Goal: Task Accomplishment & Management: Use online tool/utility

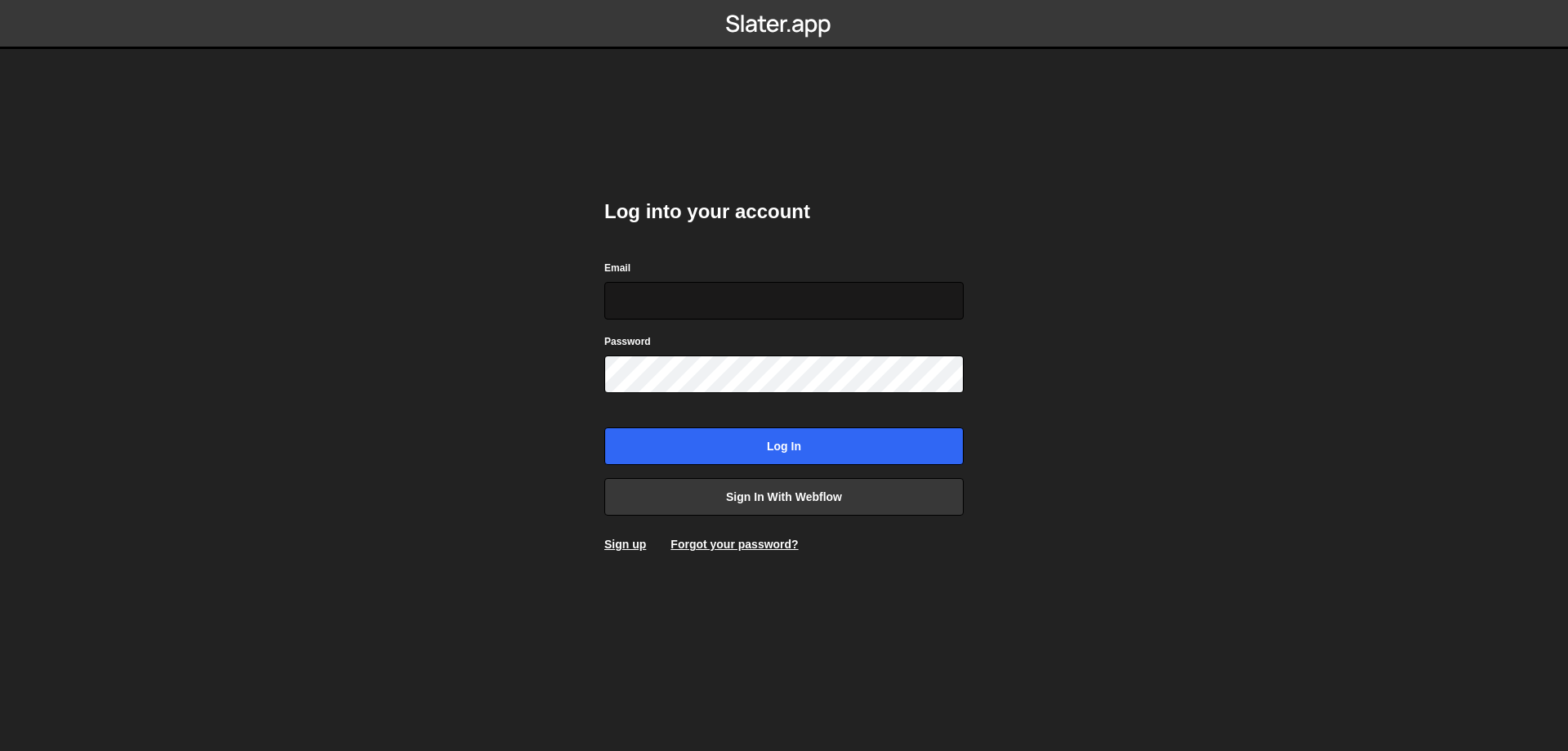
click at [692, 305] on input "Email" at bounding box center [784, 300] width 359 height 38
type input "[DOMAIN_NAME][EMAIL_ADDRESS][DOMAIN_NAME]"
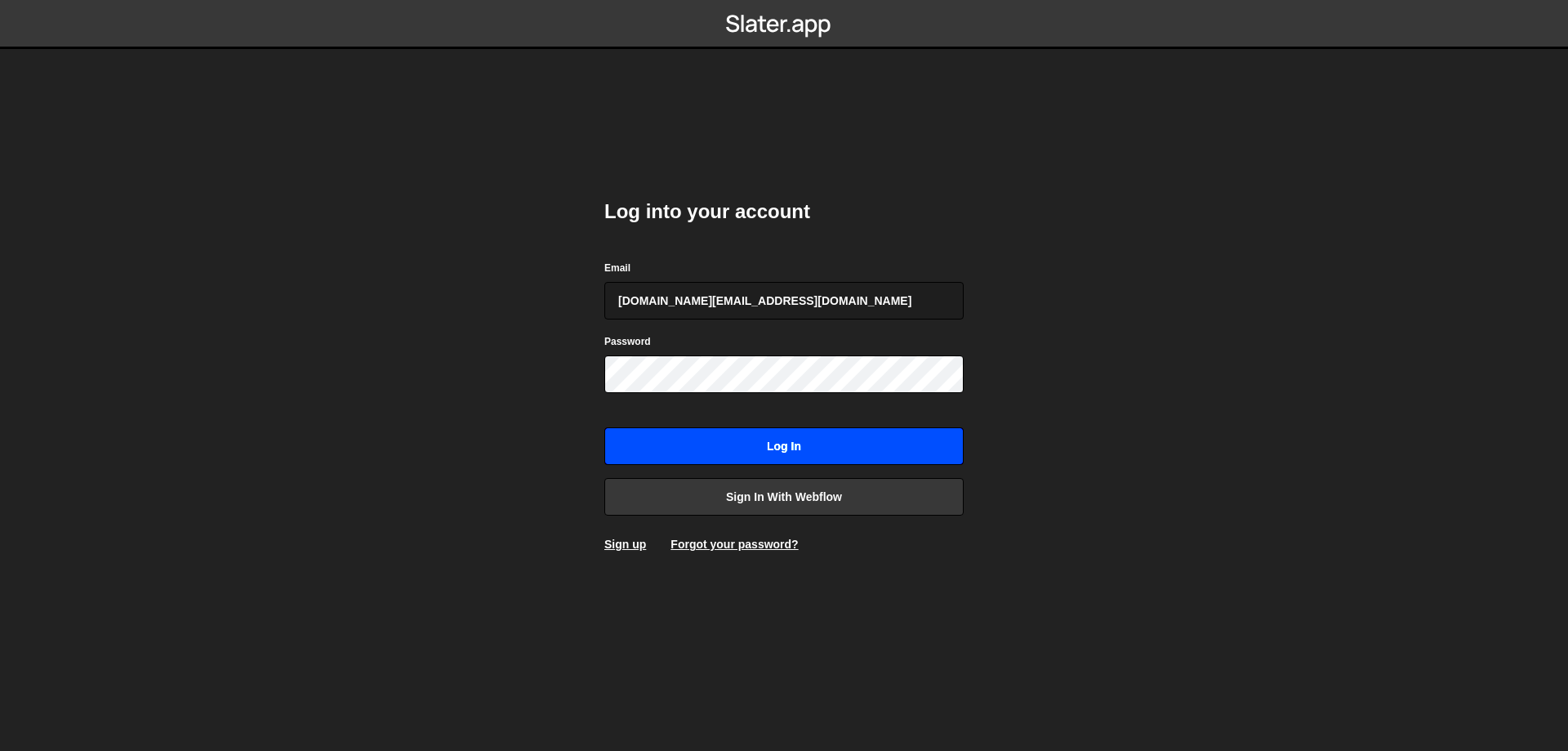
click at [835, 443] on input "Log in" at bounding box center [784, 446] width 359 height 38
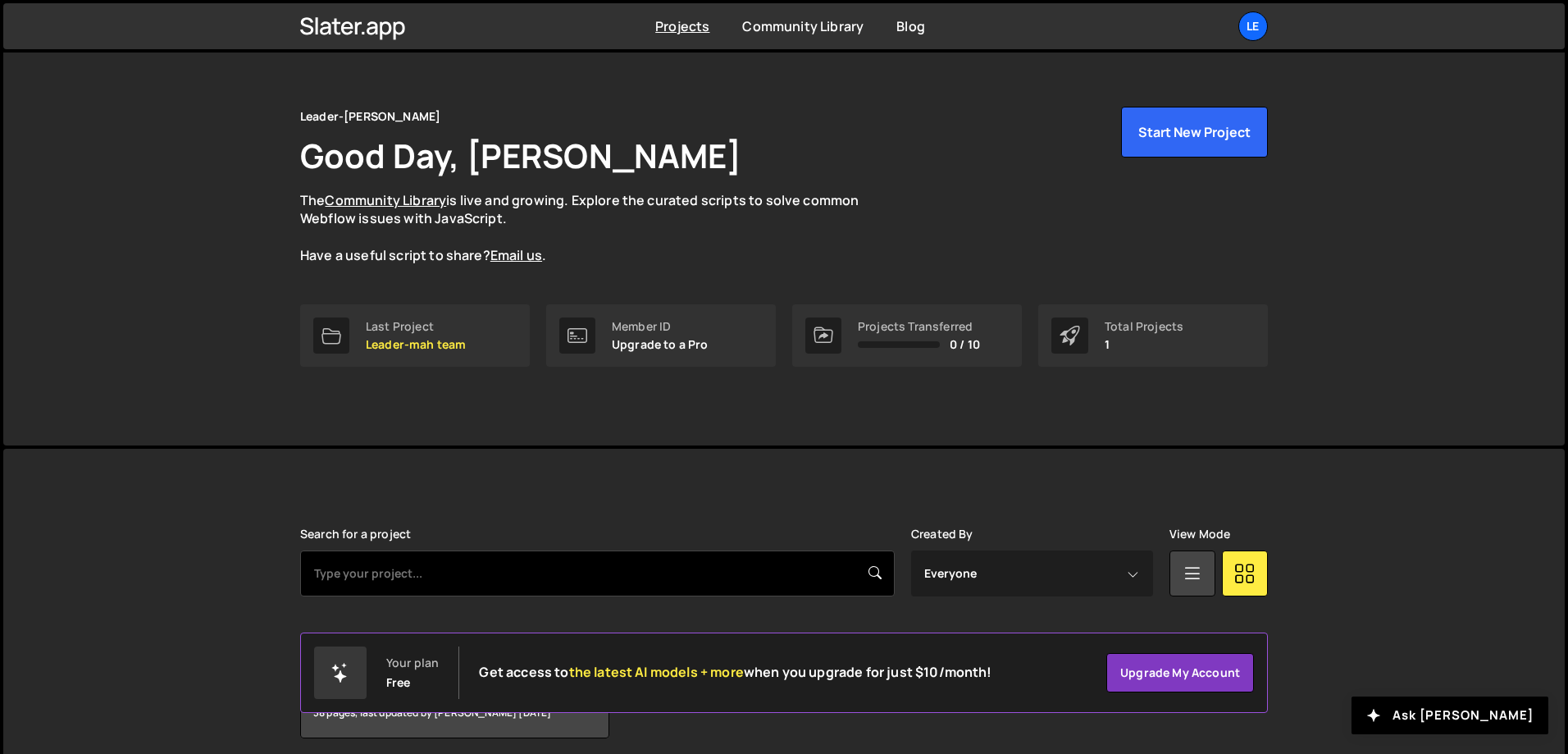
scroll to position [91, 0]
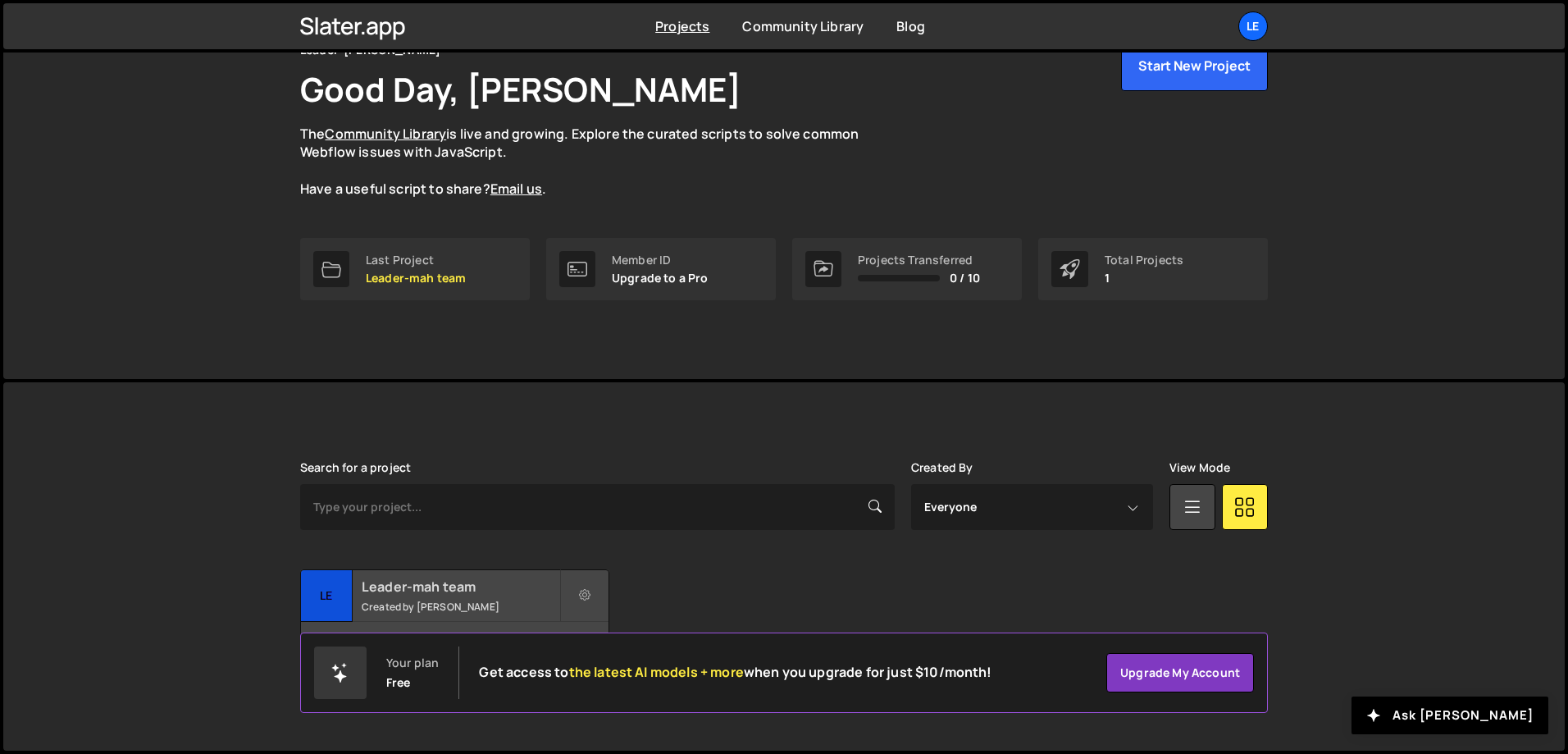
click at [516, 579] on h2 "Leader-mah team" at bounding box center [460, 586] width 198 height 18
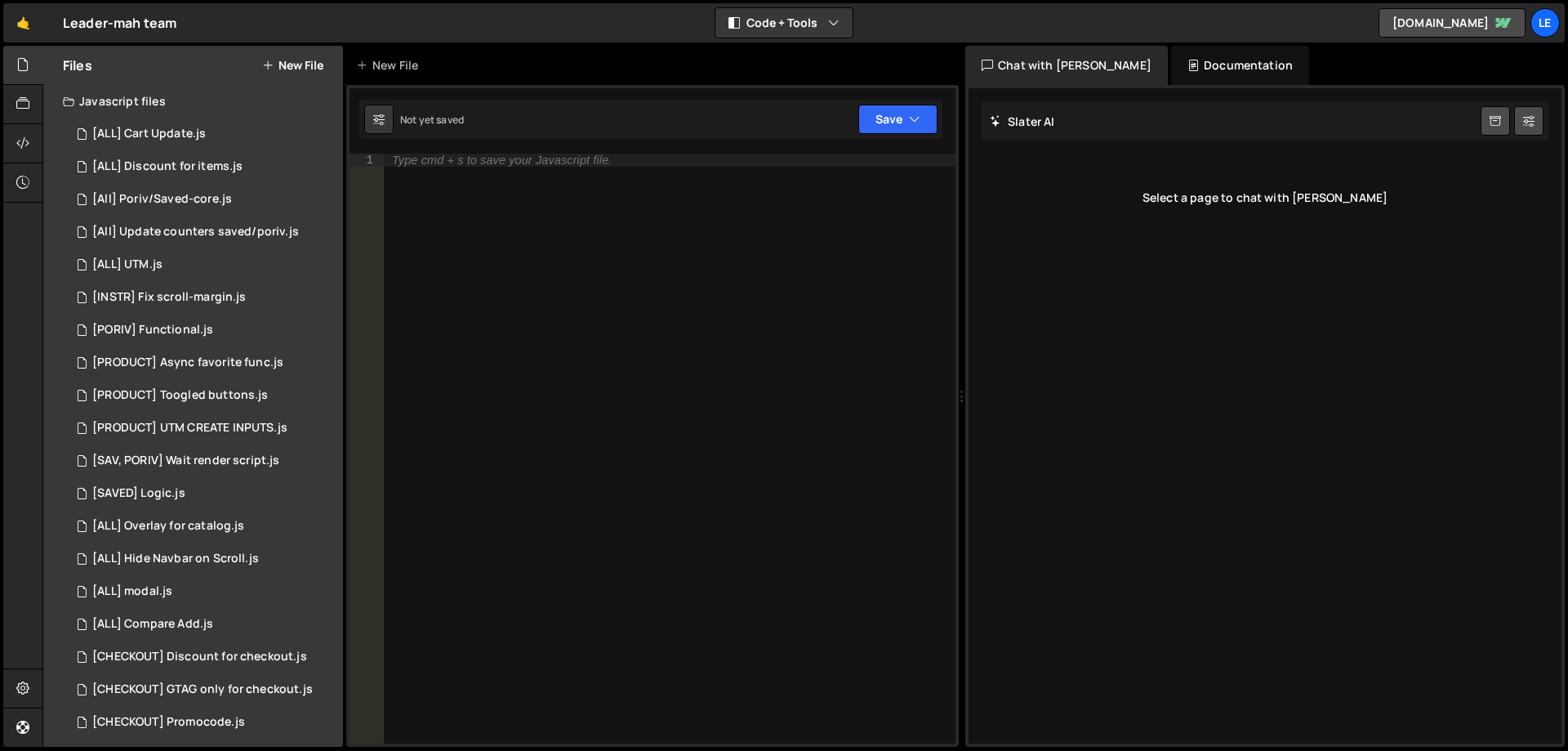
click at [296, 61] on button "New File" at bounding box center [293, 66] width 61 height 13
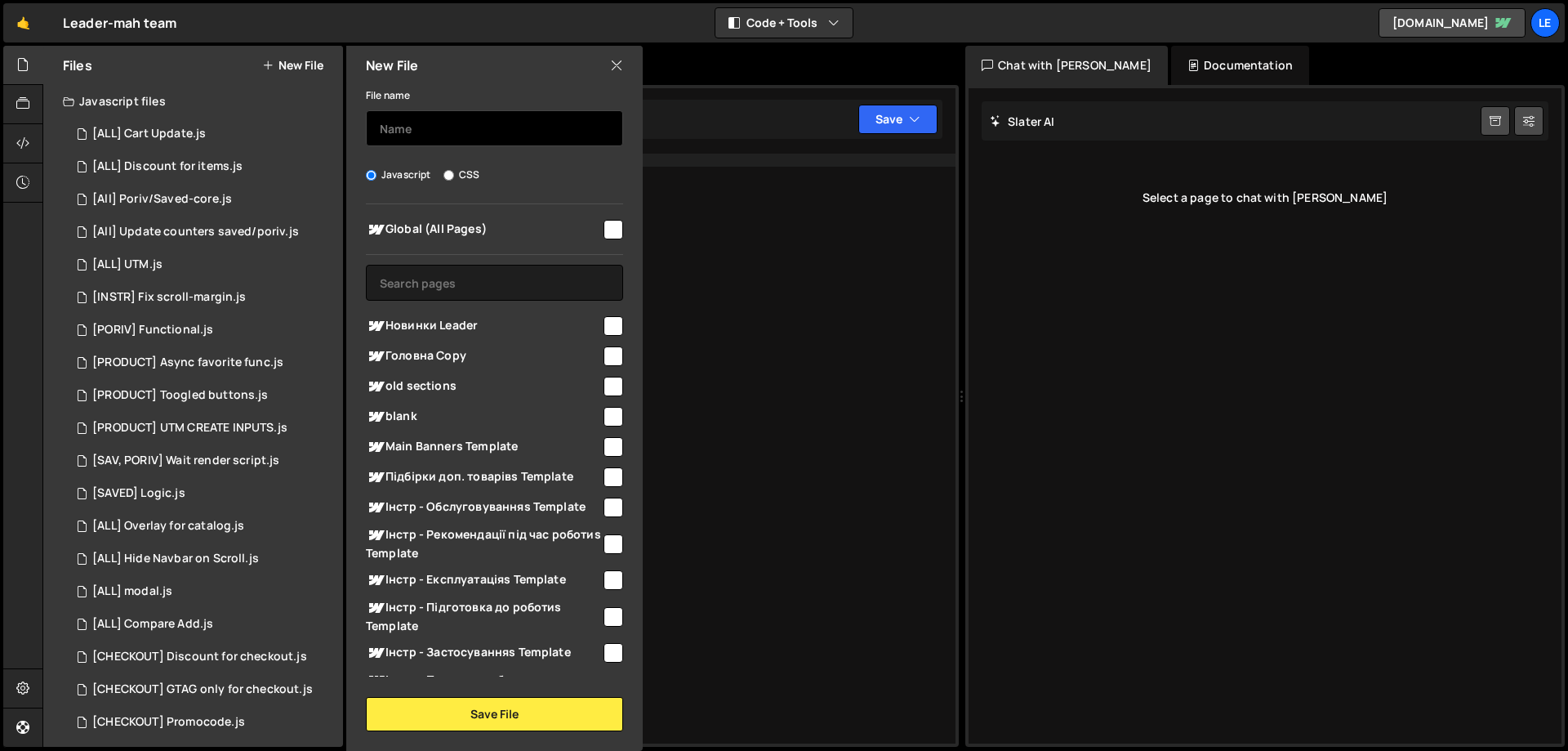
click at [481, 131] on input "text" at bounding box center [494, 128] width 258 height 36
type input "[ALL] Search functional"
click at [591, 229] on span "Global (All Pages)" at bounding box center [483, 229] width 235 height 20
checkbox input "true"
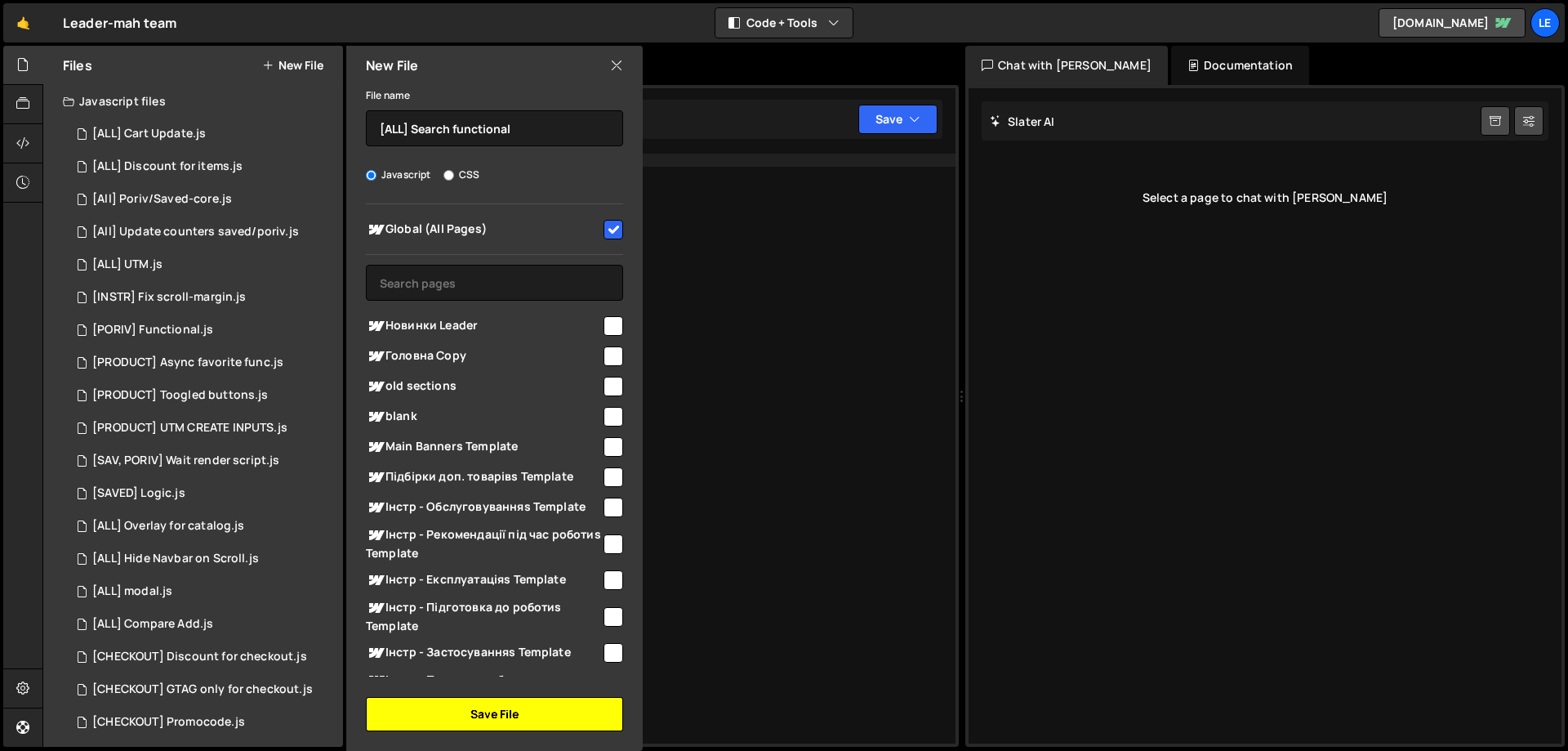
click at [531, 711] on button "Save File" at bounding box center [494, 714] width 258 height 34
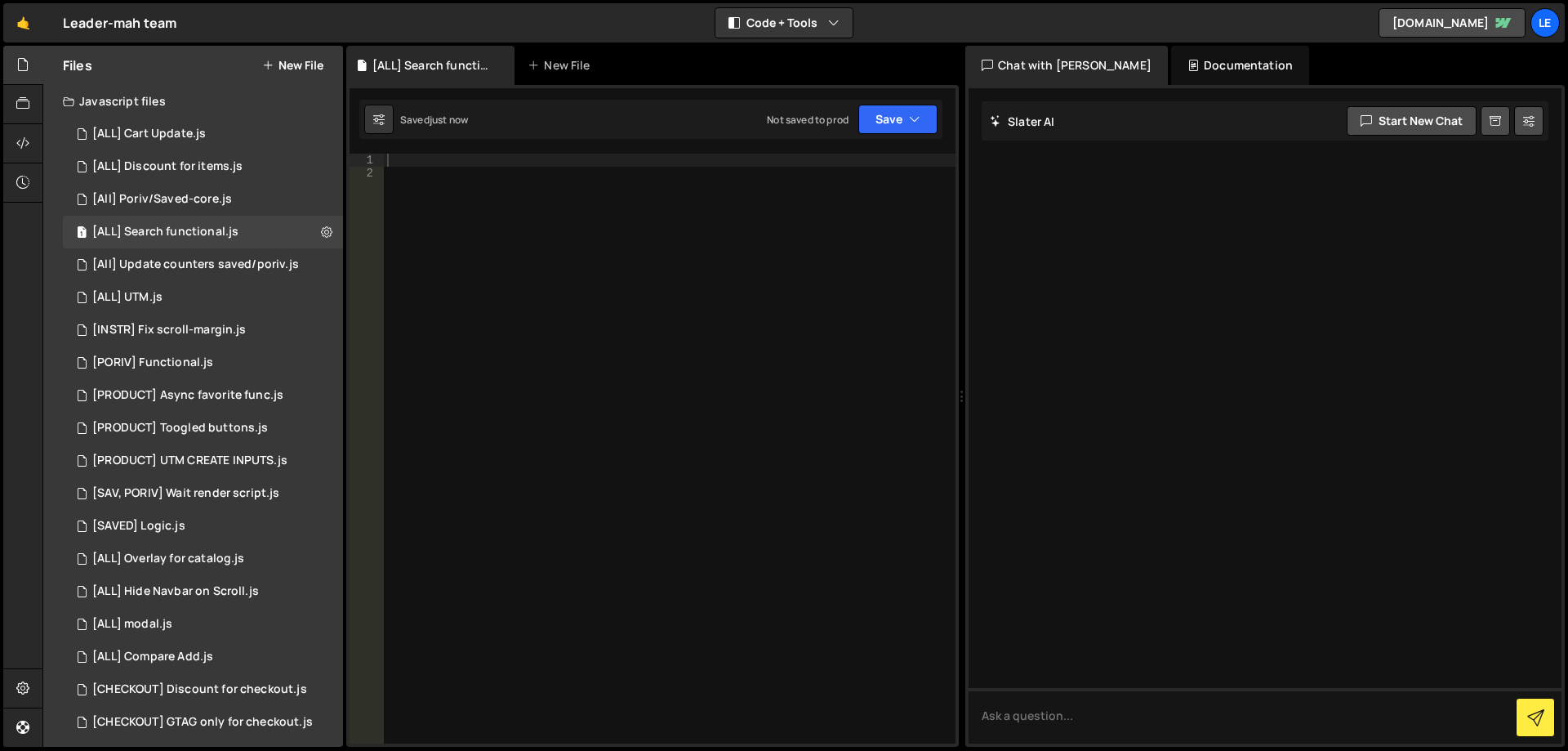
click at [553, 168] on div at bounding box center [670, 462] width 572 height 616
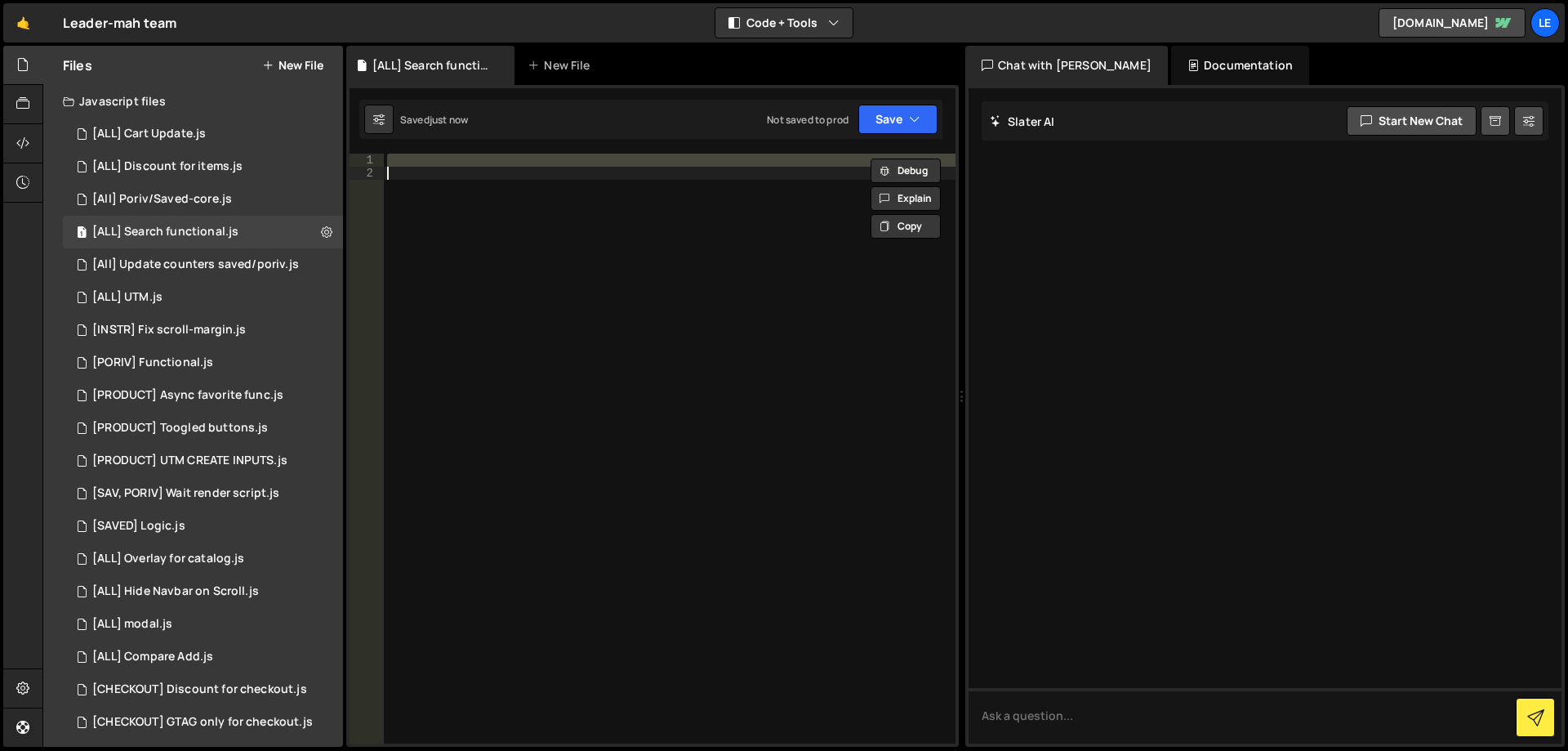
paste textarea "});"
type textarea "});"
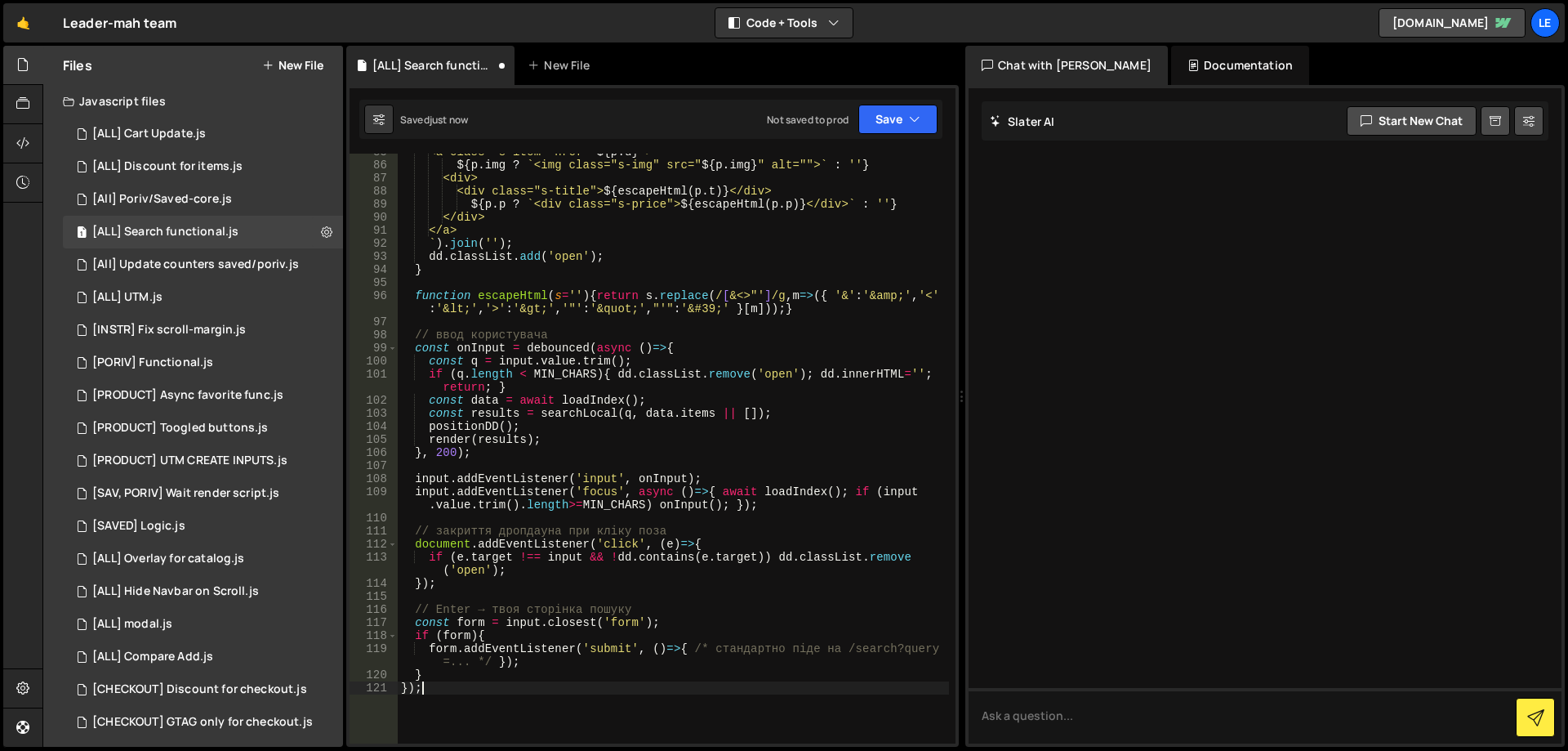
scroll to position [1207, 0]
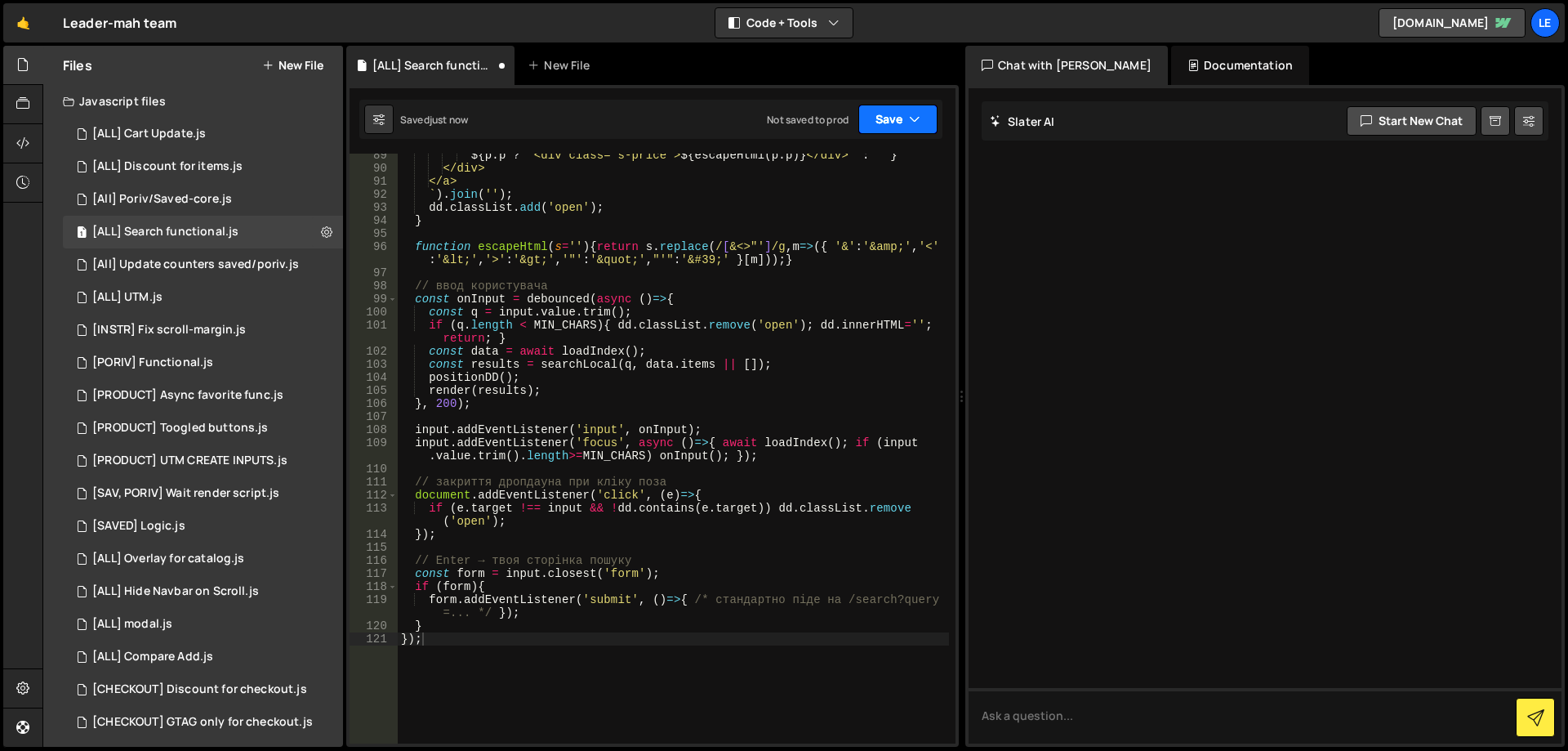
click at [889, 131] on button "Save" at bounding box center [897, 119] width 79 height 29
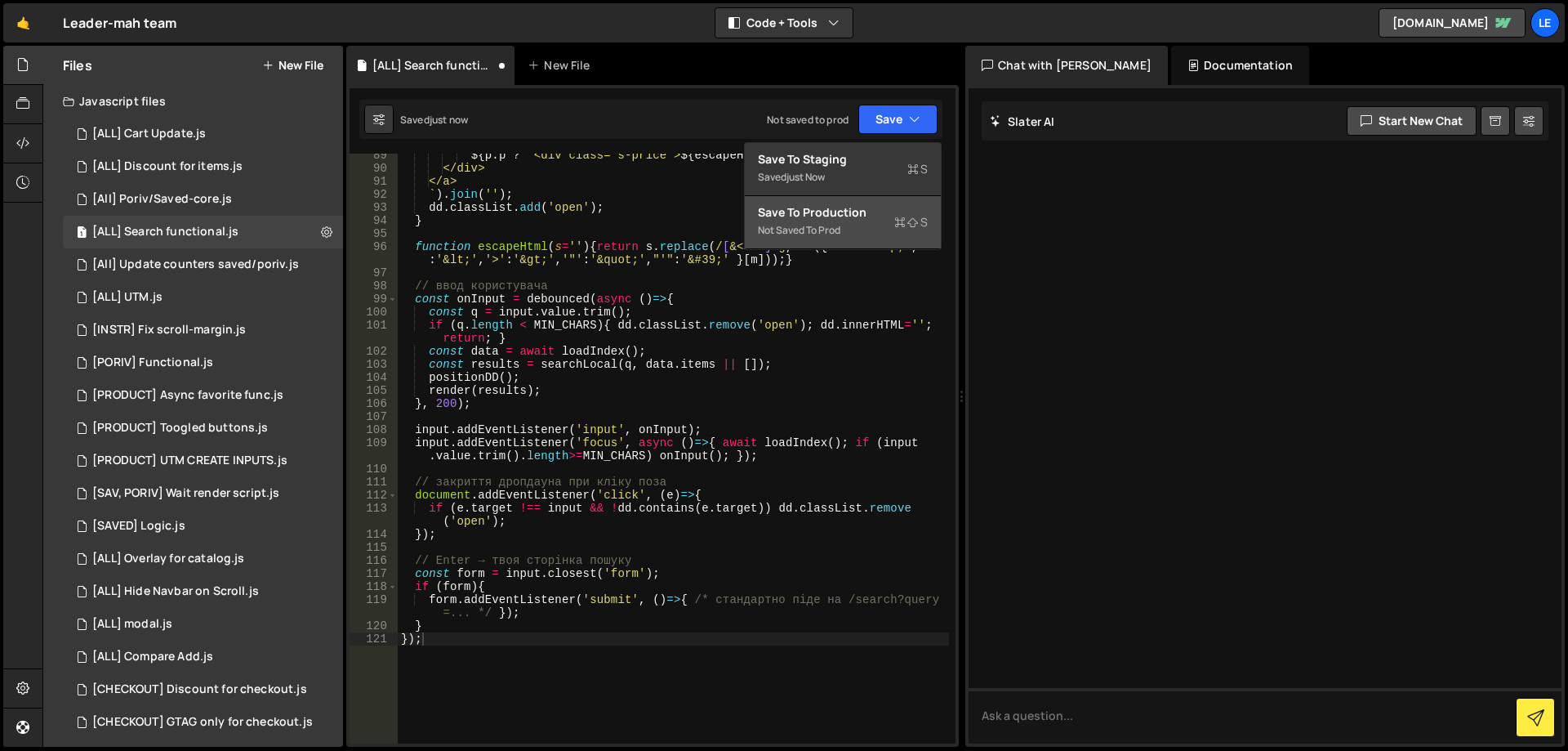
click at [862, 209] on div "Save to Production S" at bounding box center [842, 212] width 170 height 16
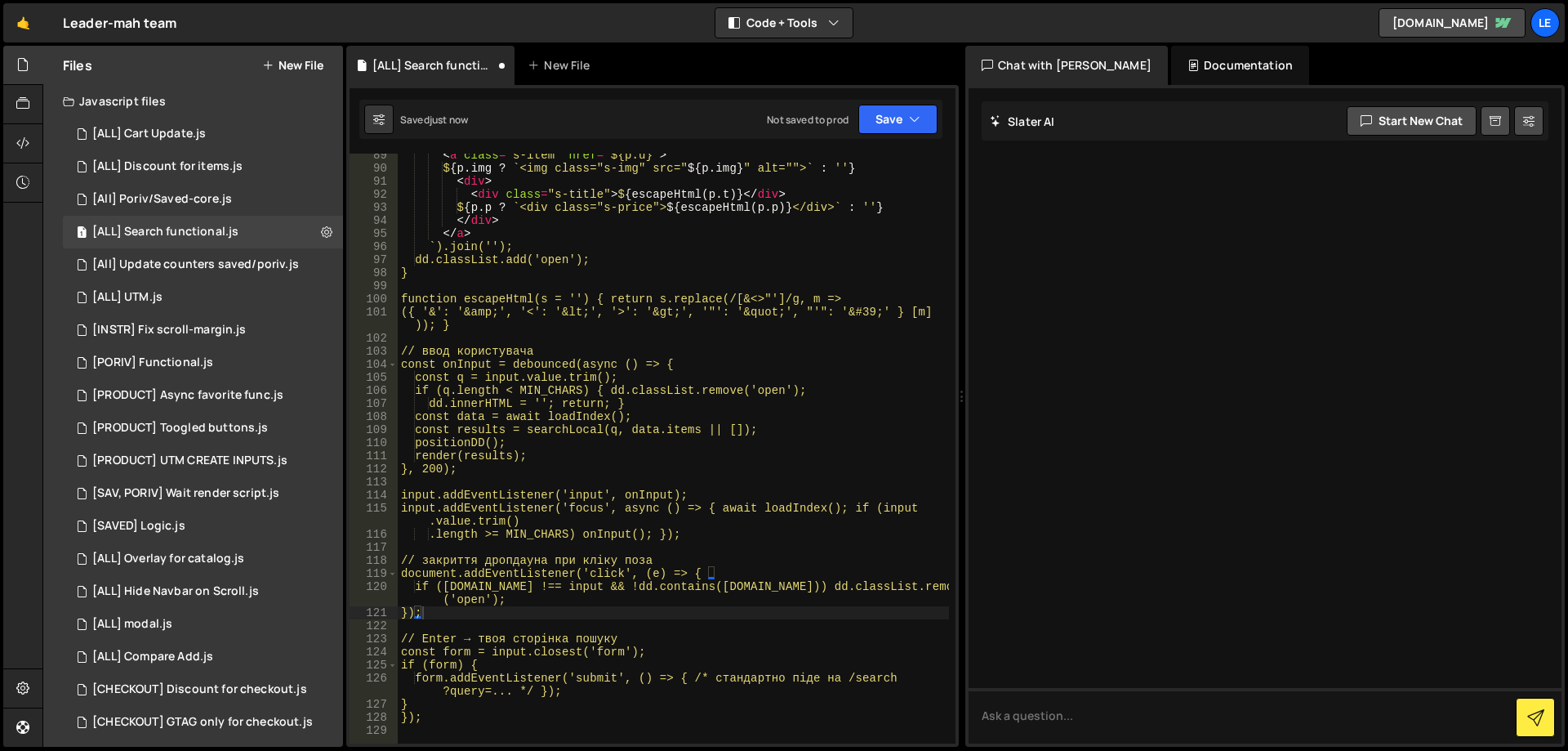
scroll to position [1182, 0]
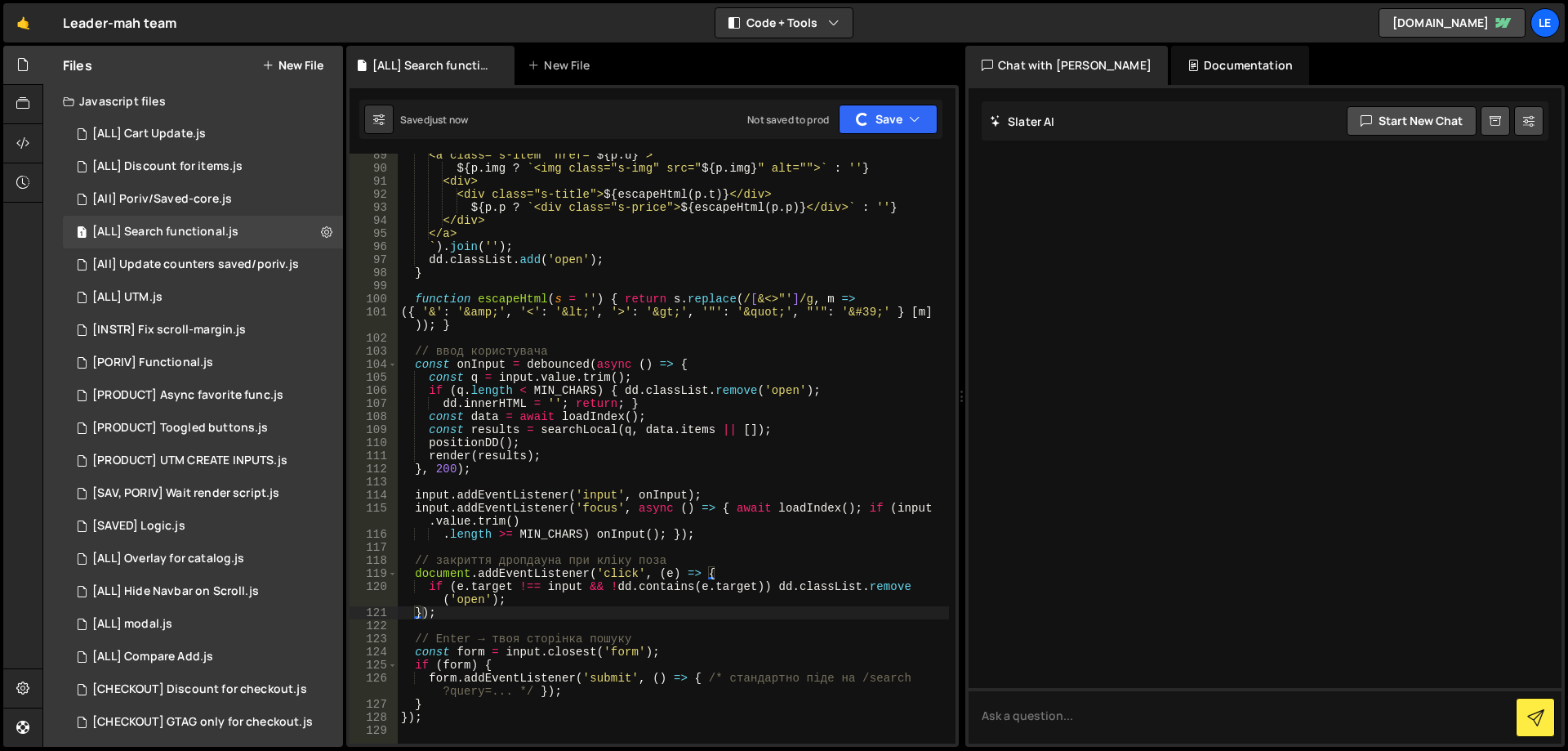
click at [304, 61] on button "New File" at bounding box center [293, 66] width 61 height 13
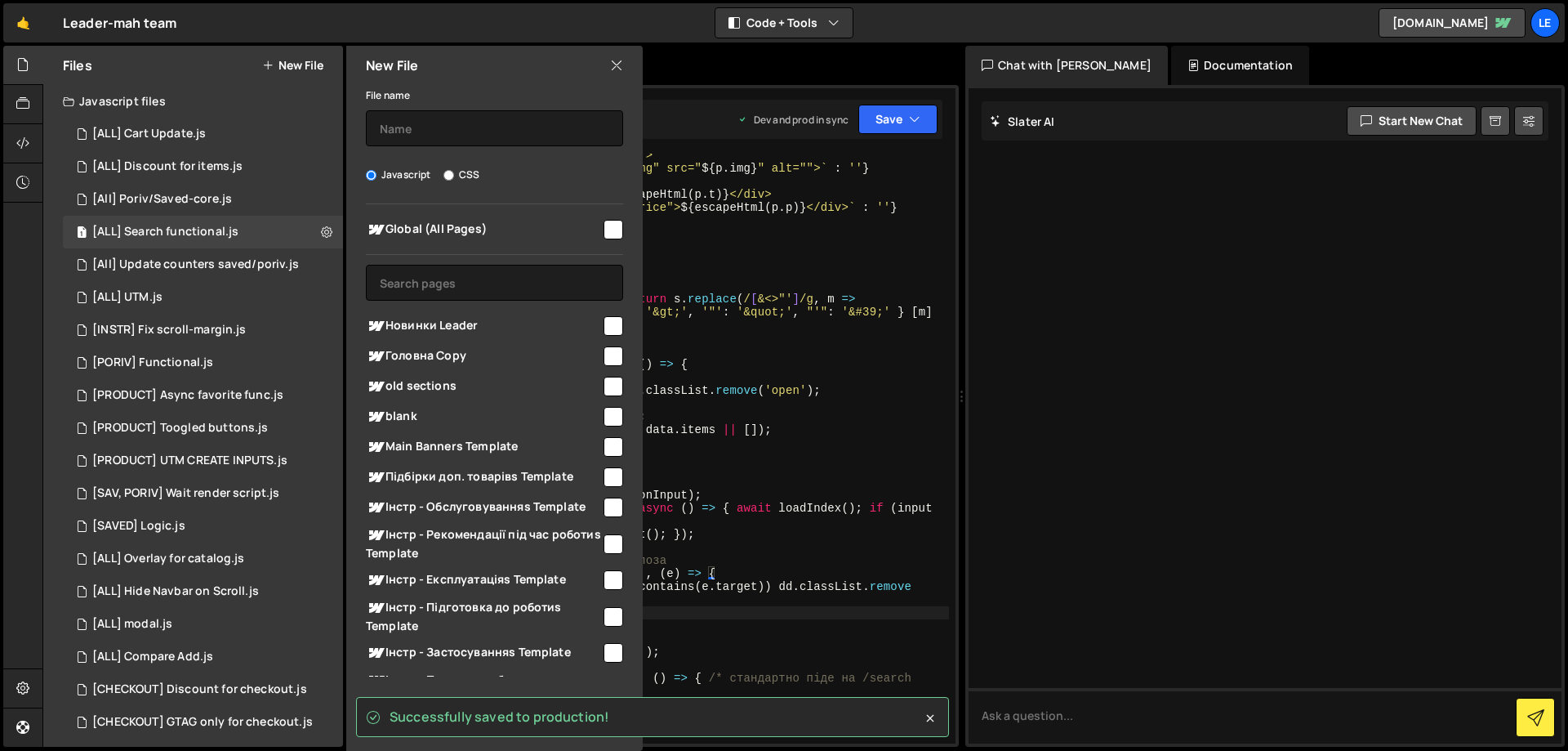
click at [462, 175] on label "CSS" at bounding box center [462, 174] width 36 height 16
click at [454, 175] on input "CSS" at bounding box center [449, 175] width 10 height 10
radio input "true"
click at [427, 129] on input "text" at bounding box center [494, 128] width 258 height 36
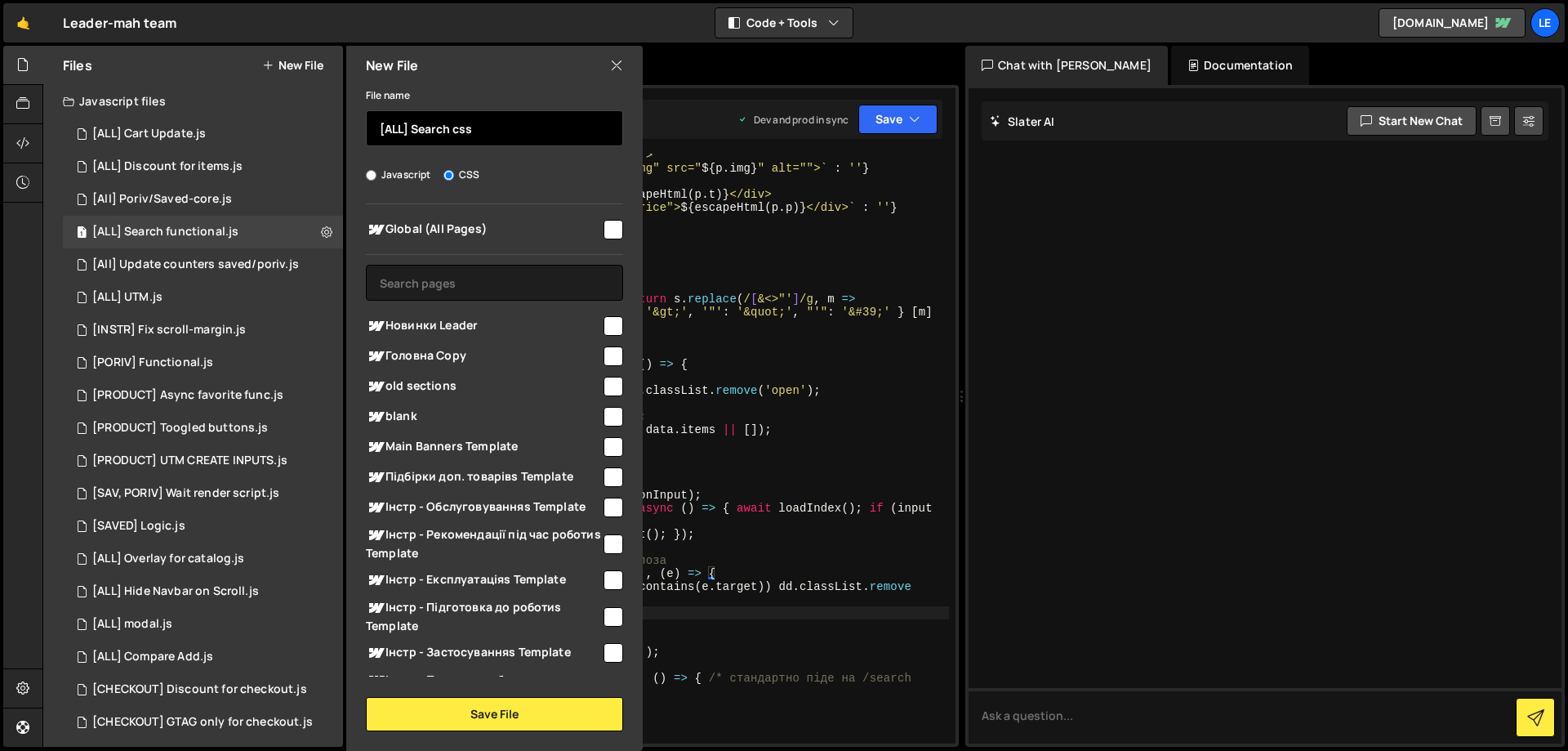
type input "[ALL] Search css"
click at [612, 230] on input "checkbox" at bounding box center [613, 229] width 20 height 20
checkbox input "true"
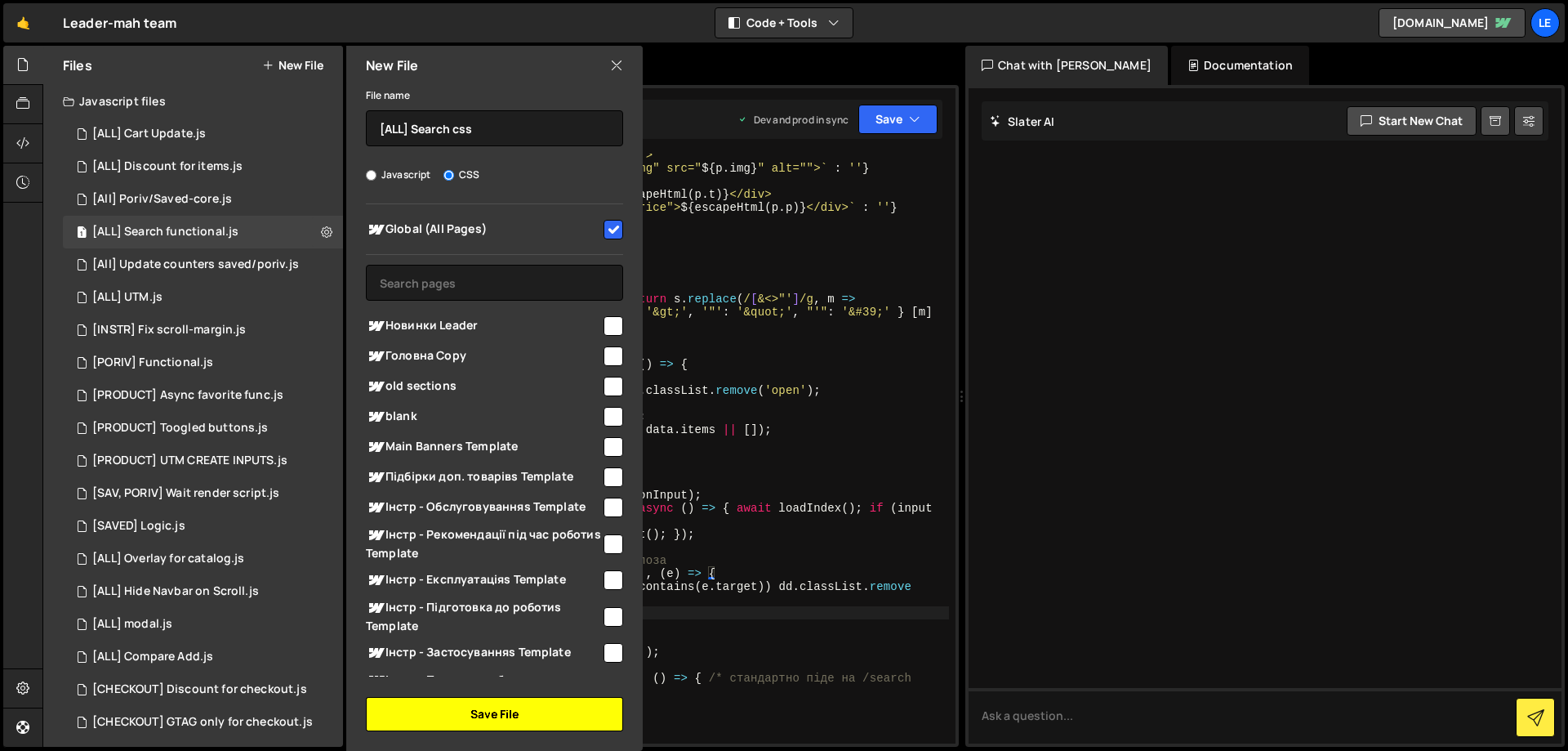
click at [487, 708] on button "Save File" at bounding box center [494, 714] width 258 height 34
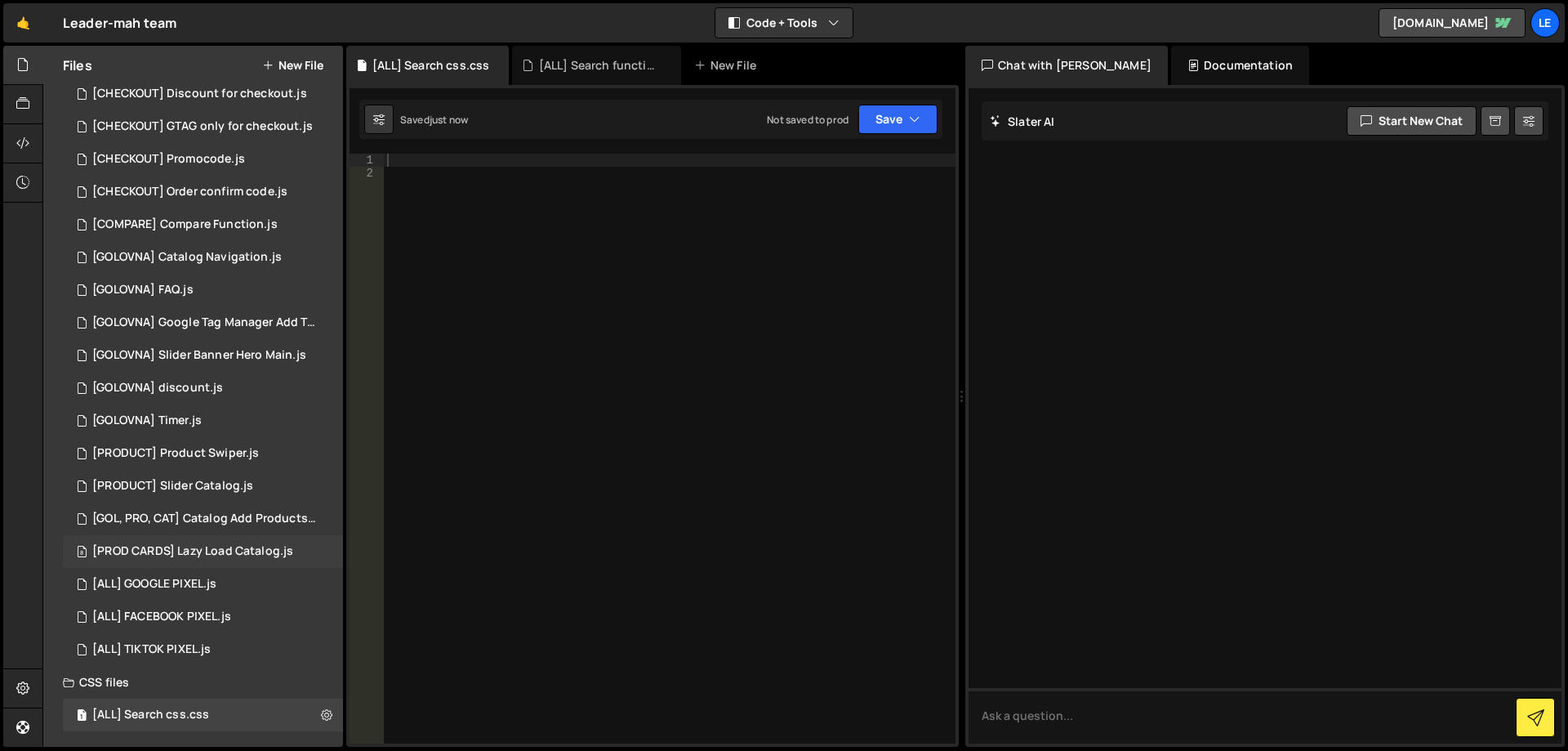
scroll to position [596, 0]
click at [198, 703] on div "1 [ALL] Search css.css 0" at bounding box center [202, 714] width 280 height 32
click at [568, 481] on div at bounding box center [670, 462] width 572 height 616
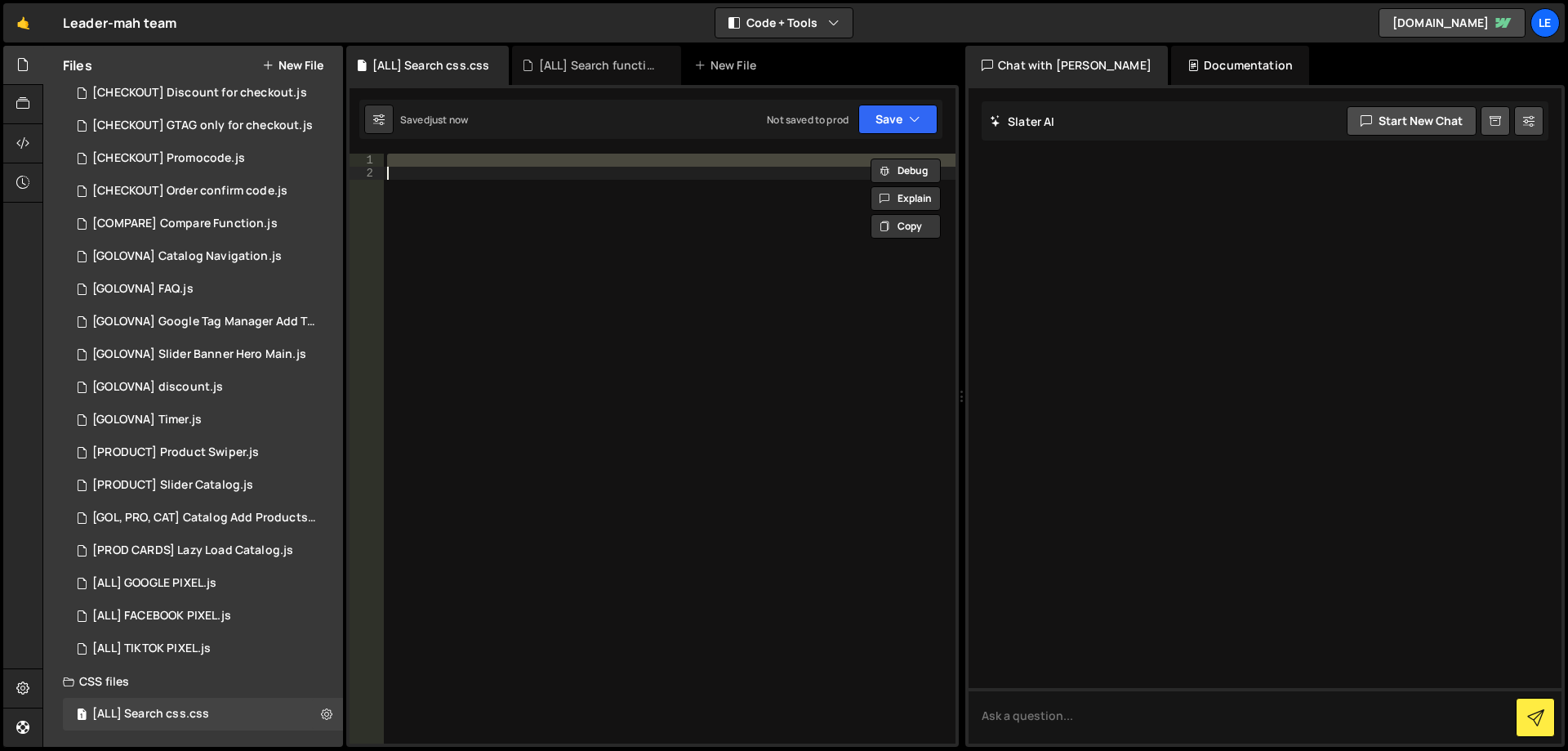
paste textarea ".s-price{opacity:.7;font-size:14px}"
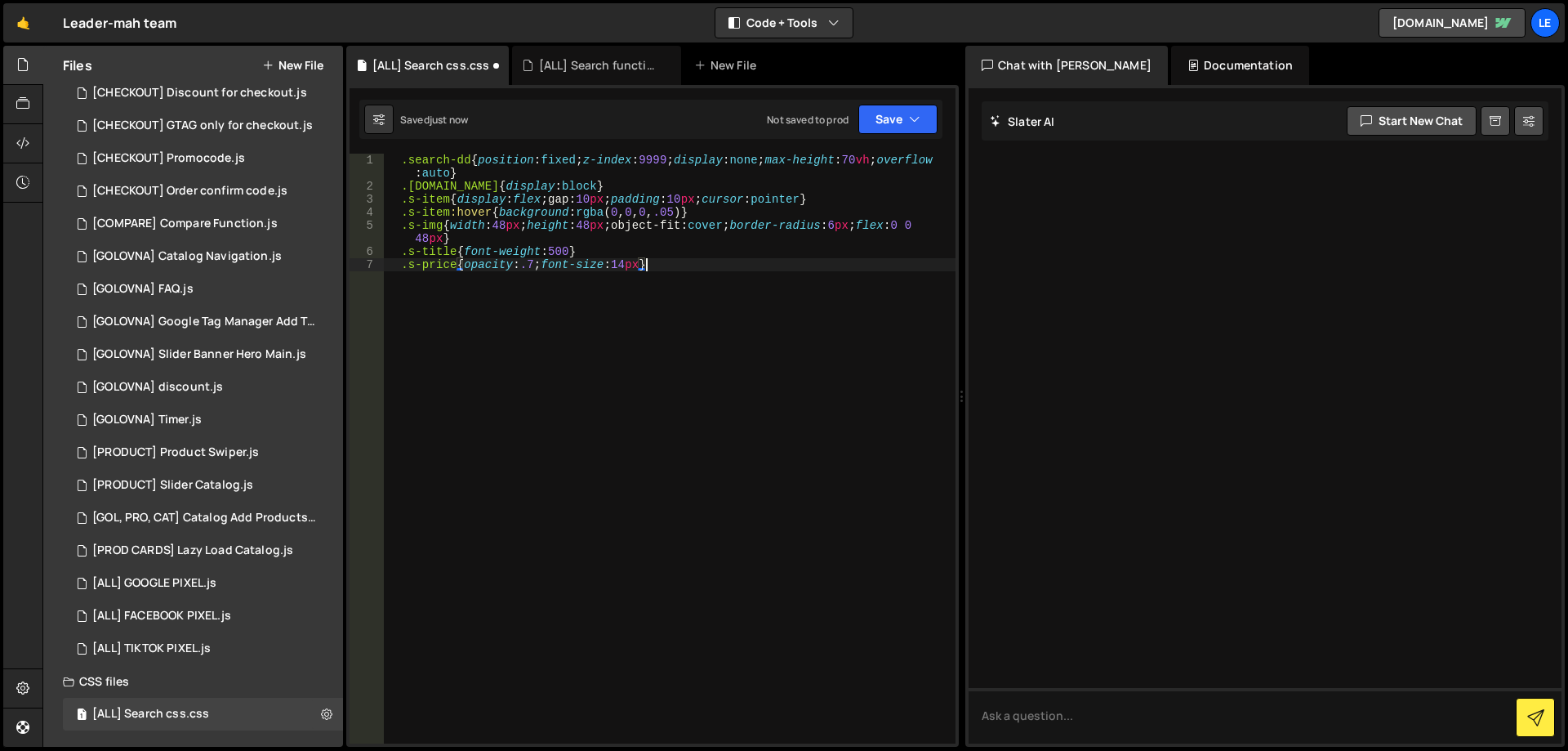
click at [700, 310] on div ".search-dd { position : fixed ; z-index : 9999 ; display : none ; max-height : …" at bounding box center [670, 469] width 572 height 629
type textarea "}"
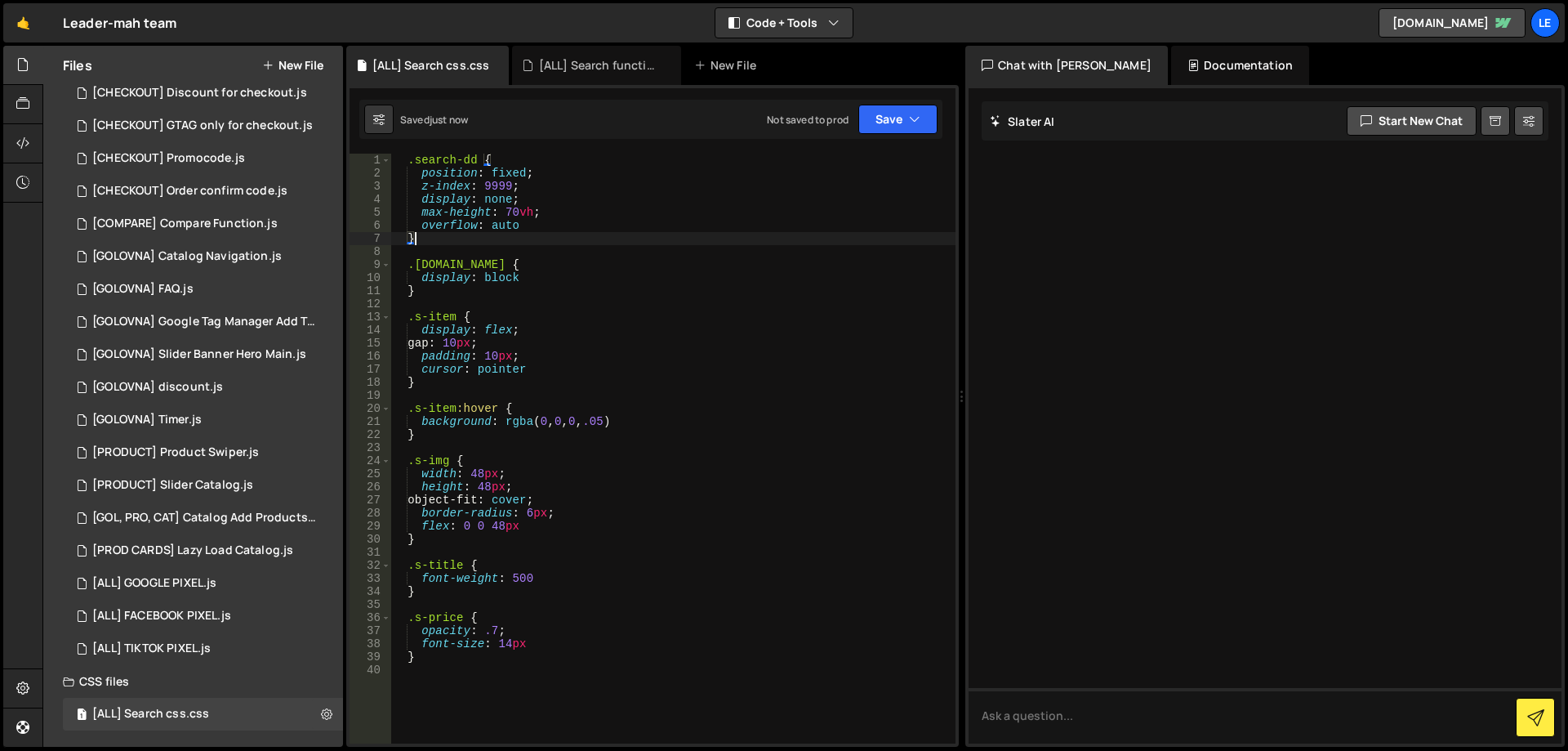
scroll to position [0, 0]
click at [908, 119] on button "Save" at bounding box center [897, 119] width 79 height 29
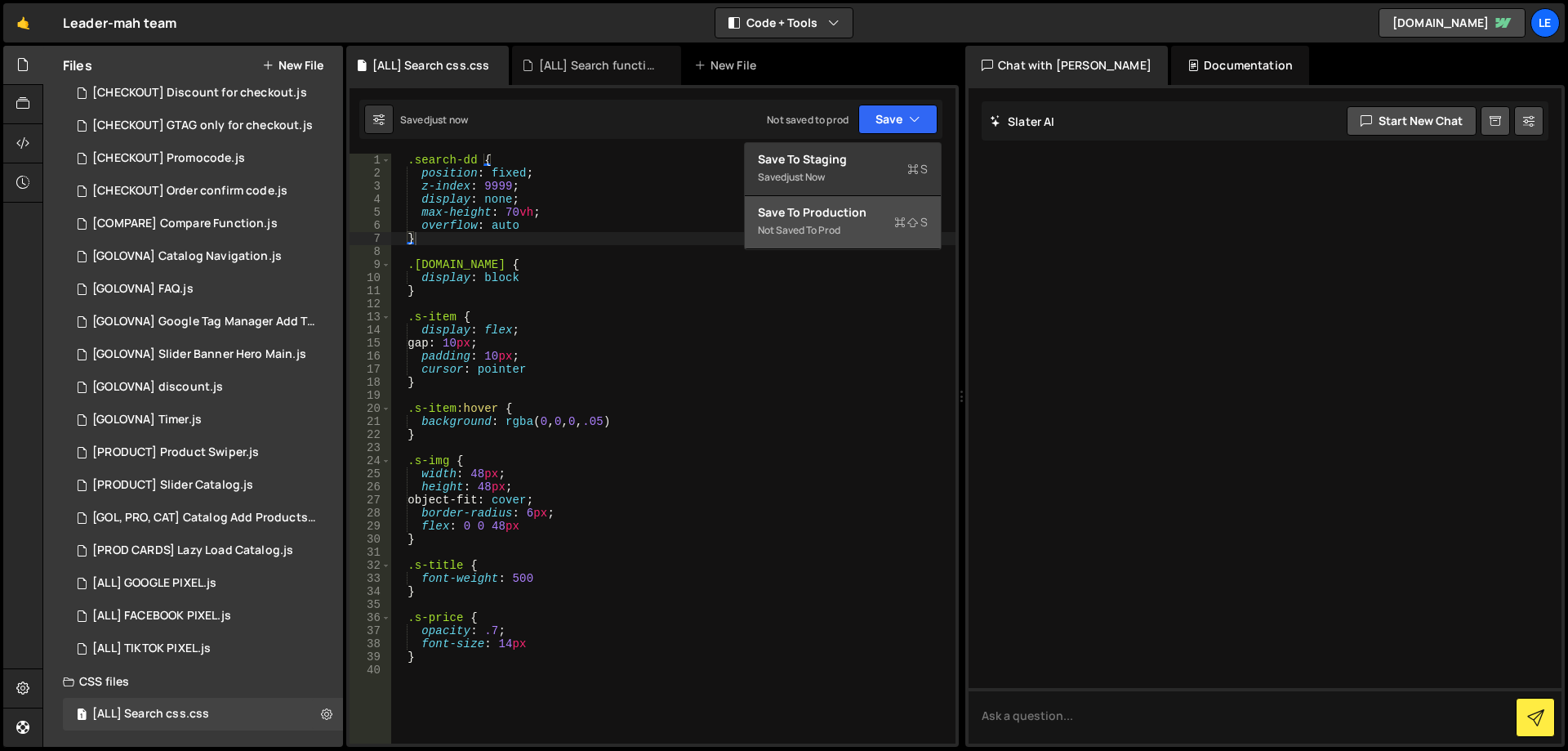
click at [864, 227] on div "Not saved to prod" at bounding box center [842, 230] width 170 height 20
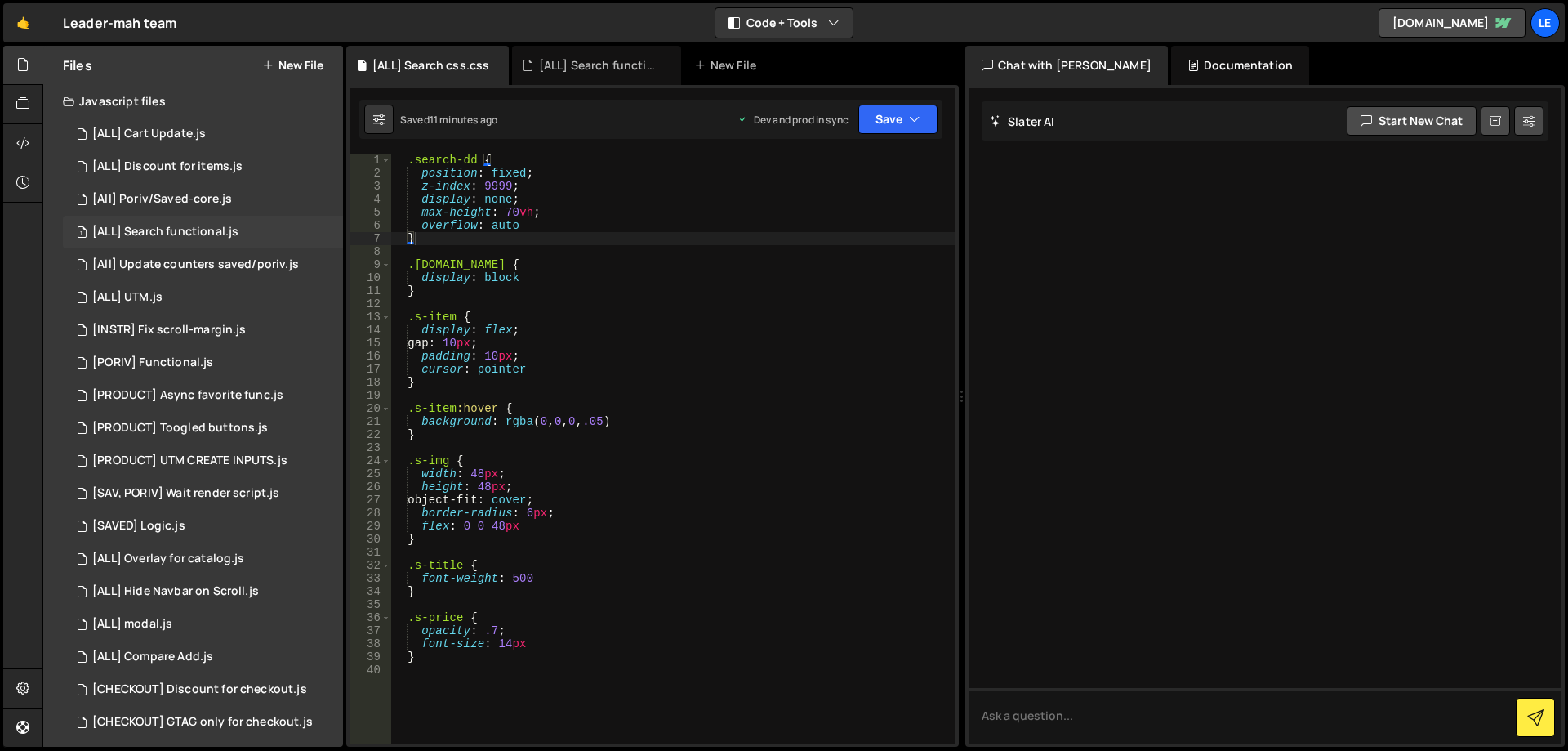
click at [230, 230] on div "[ALL] Search functional.js" at bounding box center [165, 231] width 146 height 14
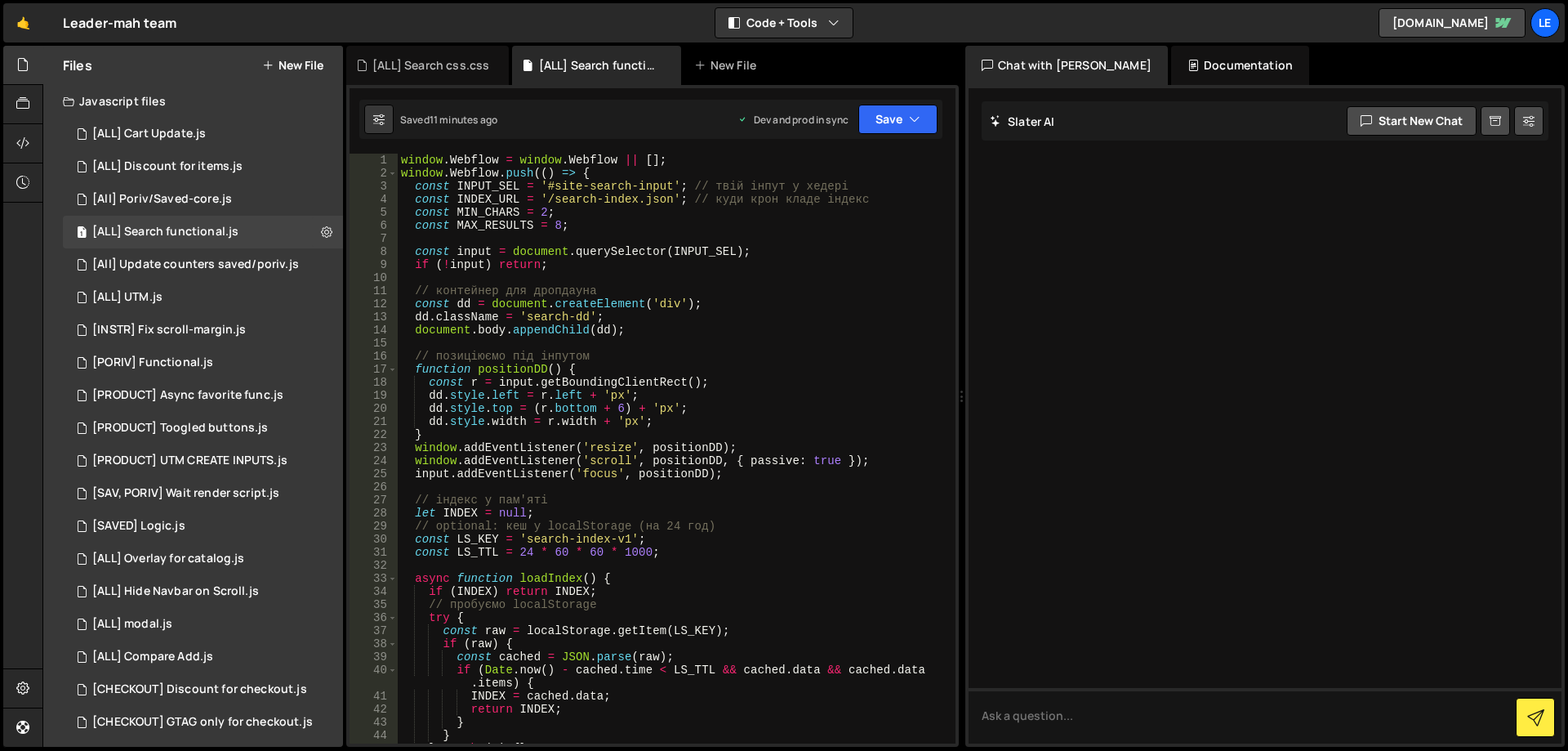
click at [569, 197] on div "window . Webflow = window . Webflow || [ ] ; window . Webflow . push (( ) => { …" at bounding box center [673, 462] width 551 height 616
click at [567, 183] on div "window . Webflow = window . Webflow || [ ] ; window . Webflow . push (( ) => { …" at bounding box center [673, 462] width 551 height 616
drag, startPoint x: 567, startPoint y: 183, endPoint x: 666, endPoint y: 186, distance: 99.0
click at [666, 186] on div "window . Webflow = window . Webflow || [ ] ; window . Webflow . push (( ) => { …" at bounding box center [673, 462] width 551 height 616
paste textarea "earch"
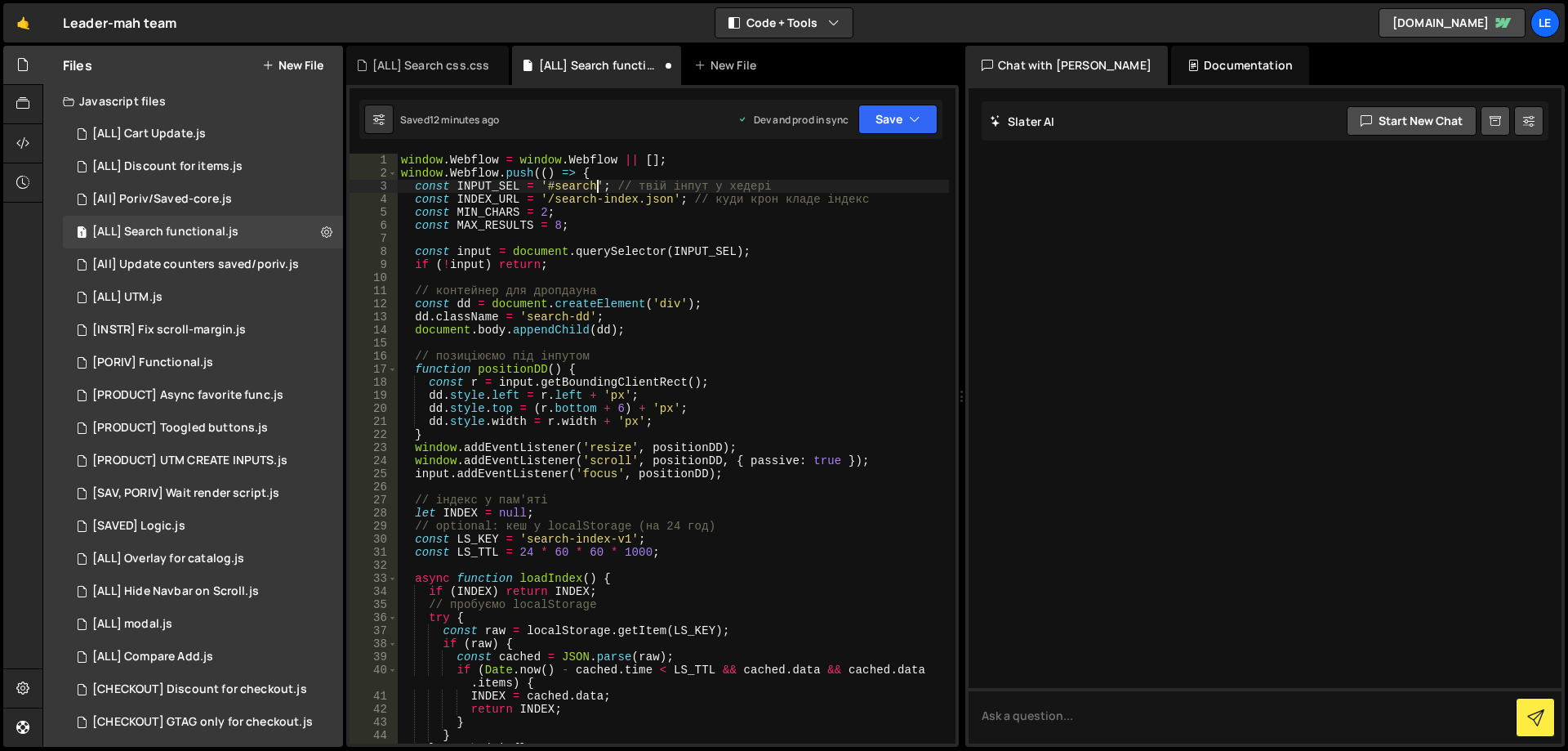
click at [777, 247] on div "window . Webflow = window . Webflow || [ ] ; window . Webflow . push (( ) => { …" at bounding box center [673, 462] width 551 height 616
drag, startPoint x: 546, startPoint y: 198, endPoint x: 676, endPoint y: 193, distance: 130.1
click at [676, 193] on div "window . Webflow = window . Webflow || [ ] ; window . Webflow . push (( ) => { …" at bounding box center [673, 462] width 551 height 616
paste textarea "https://zakupeace.biz.ua/webflow/search"
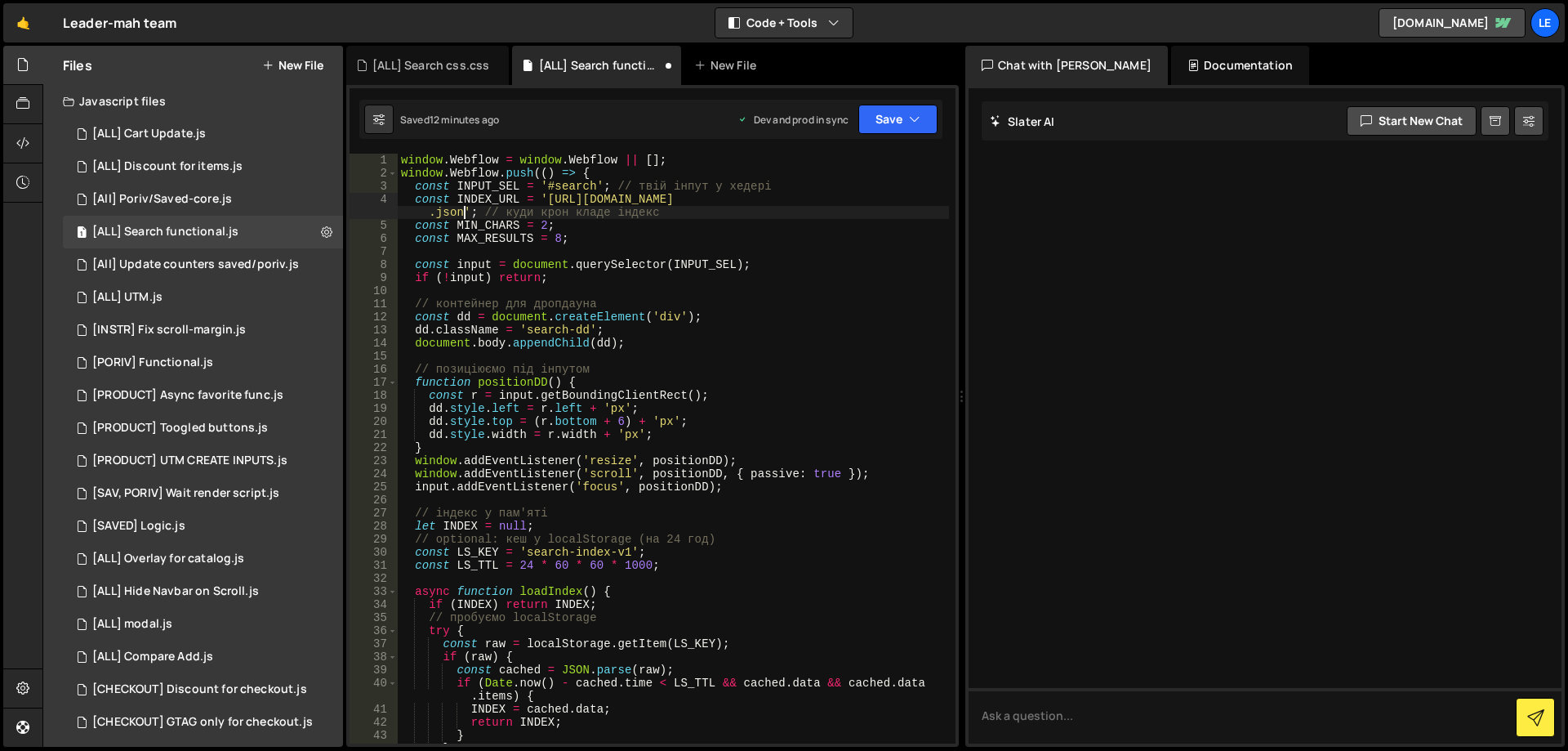
click at [735, 206] on div "window . Webflow = window . Webflow || [ ] ; window . Webflow . push (( ) => { …" at bounding box center [673, 462] width 551 height 616
click at [912, 125] on icon "button" at bounding box center [914, 119] width 11 height 16
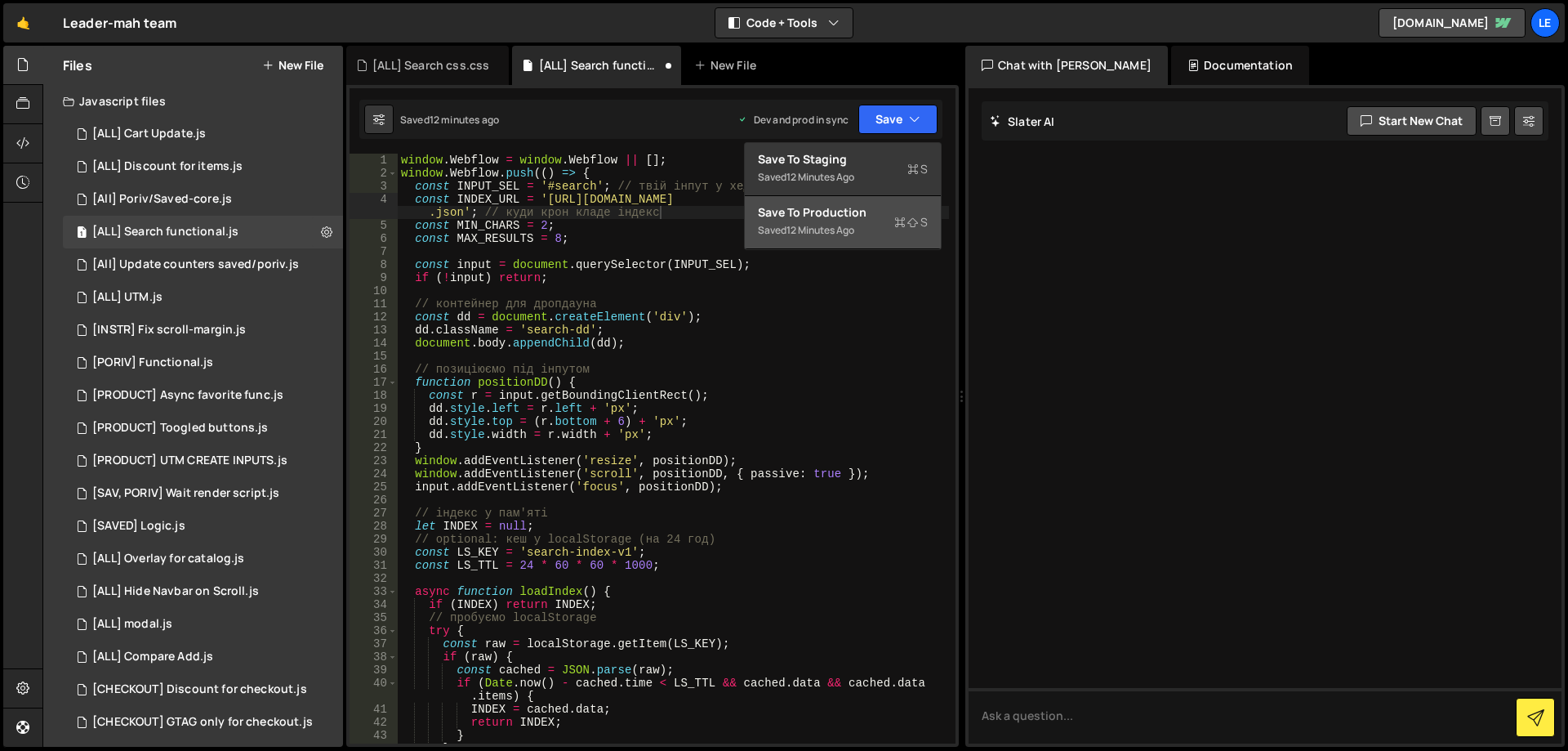
click at [862, 202] on button "Save to Production S Saved 12 minutes ago" at bounding box center [843, 222] width 196 height 53
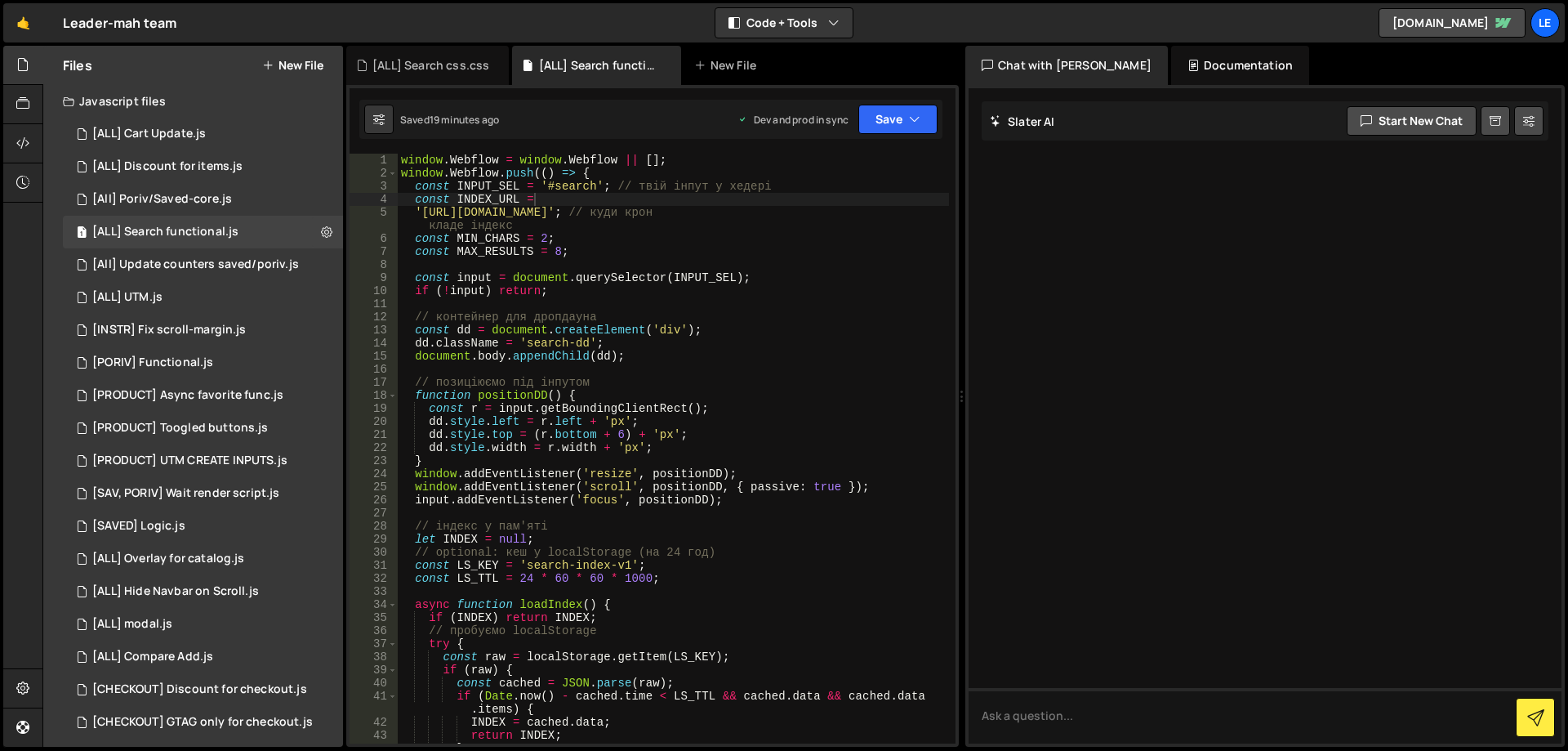
click at [726, 214] on div "window . Webflow = window . Webflow || [ ] ; window . Webflow . push (( ) => { …" at bounding box center [673, 462] width 551 height 616
drag, startPoint x: 726, startPoint y: 214, endPoint x: 808, endPoint y: 212, distance: 82.0
click at [808, 212] on div "window . Webflow = window . Webflow || [ ] ; window . Webflow . push (( ) => { …" at bounding box center [673, 462] width 551 height 616
paste textarea "php"
type textarea "'https://zakupeace.biz.ua/webflow/search/search-index.php'; // куди крон кладе …"
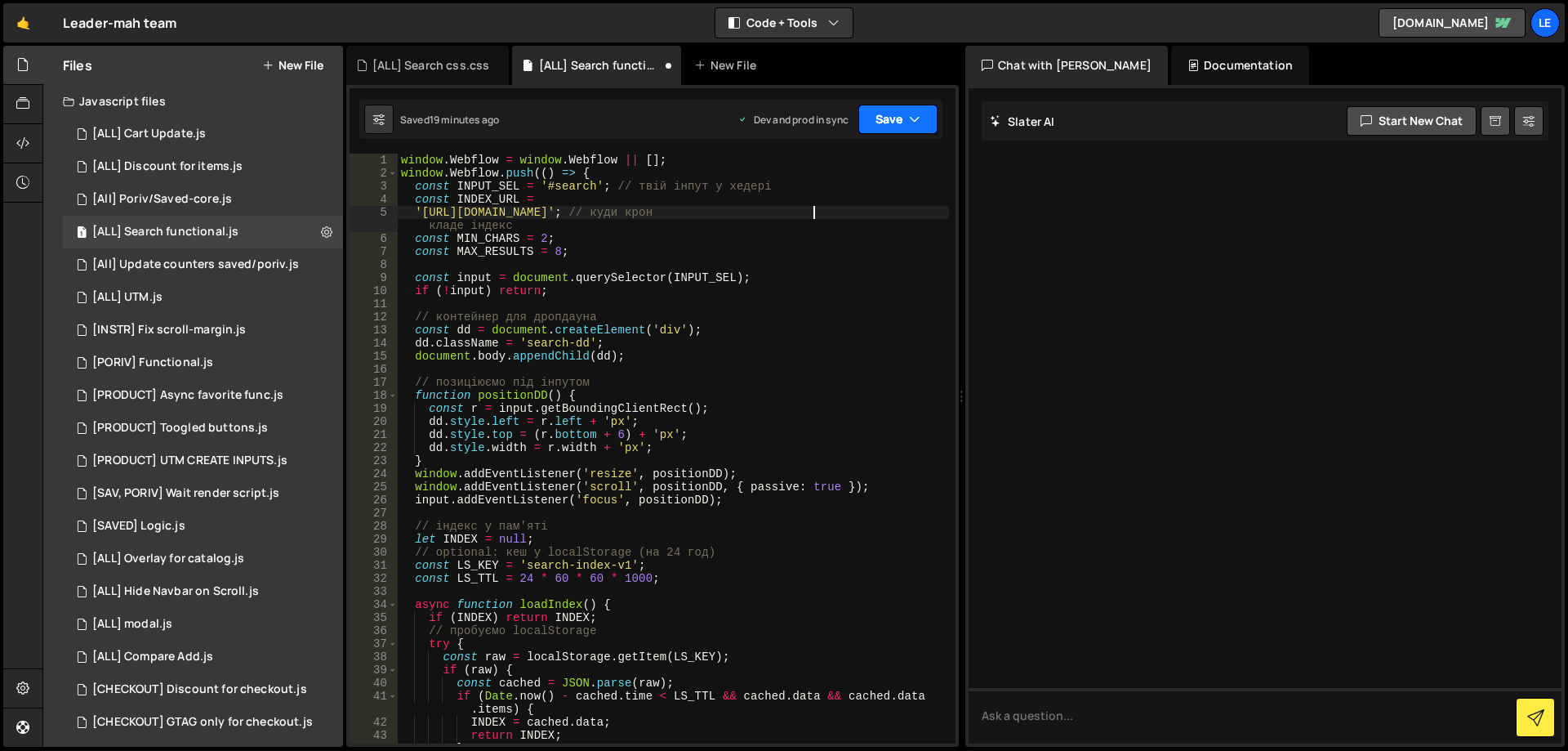
click at [882, 127] on button "Save" at bounding box center [897, 119] width 79 height 29
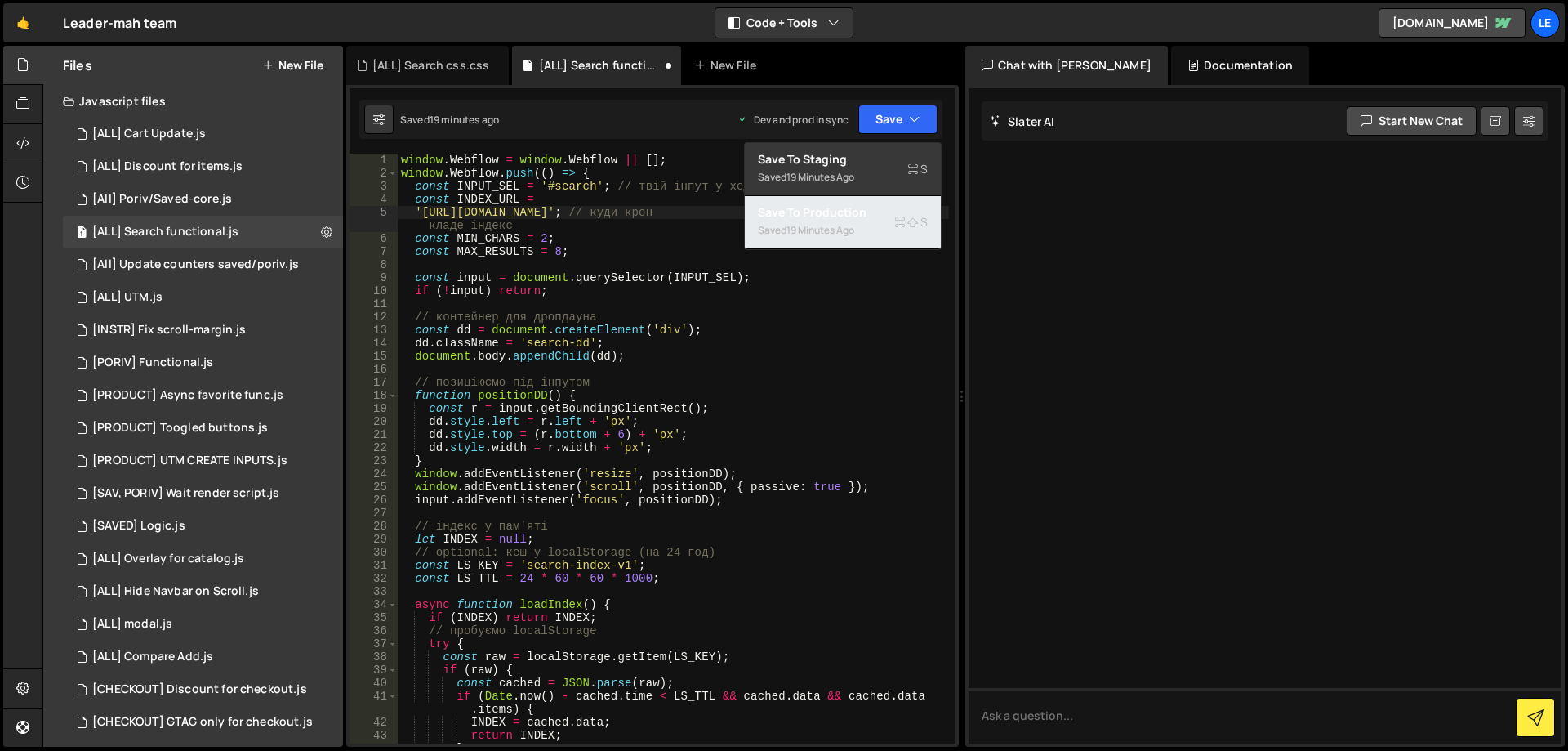
click at [839, 217] on div "Save to Production S" at bounding box center [842, 212] width 170 height 16
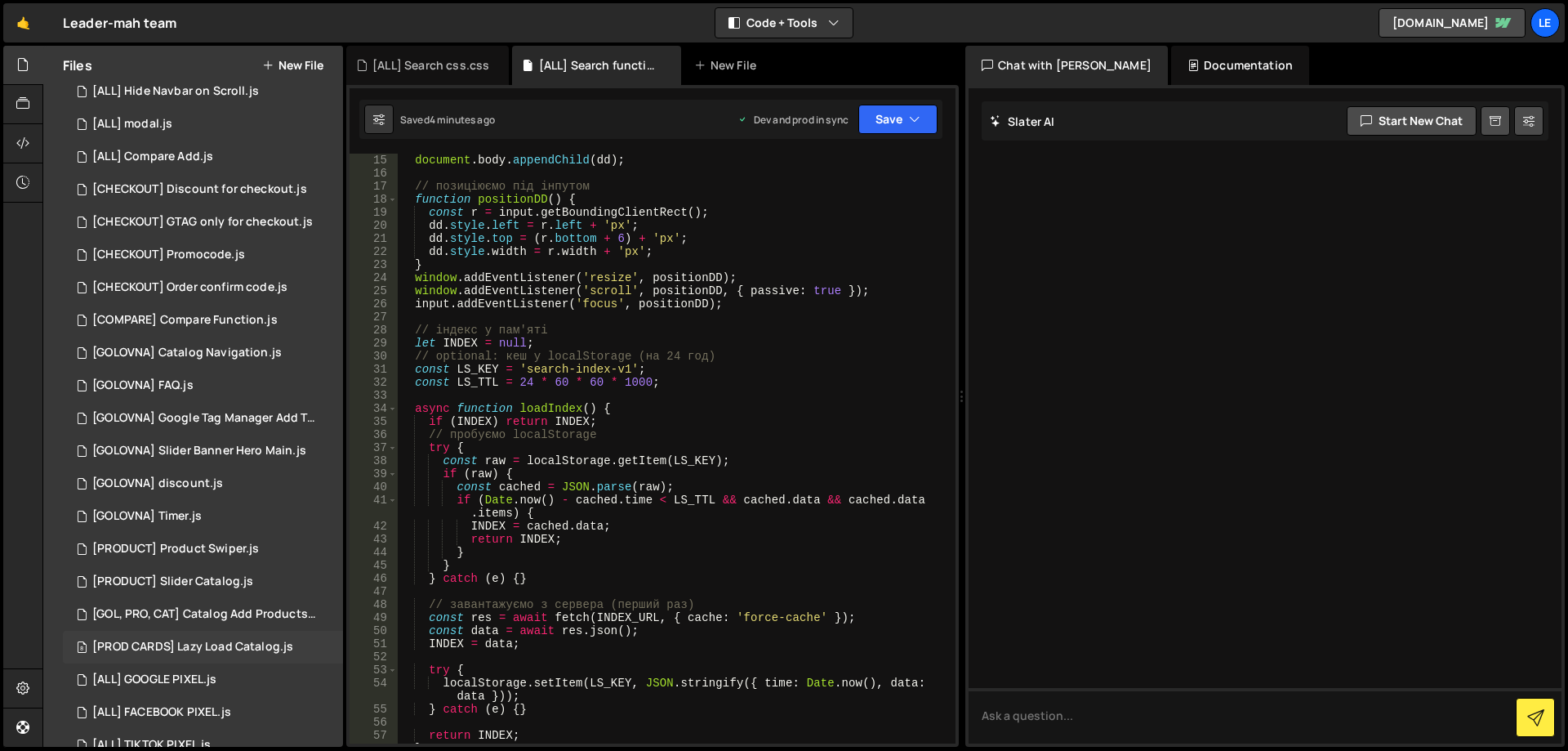
scroll to position [596, 0]
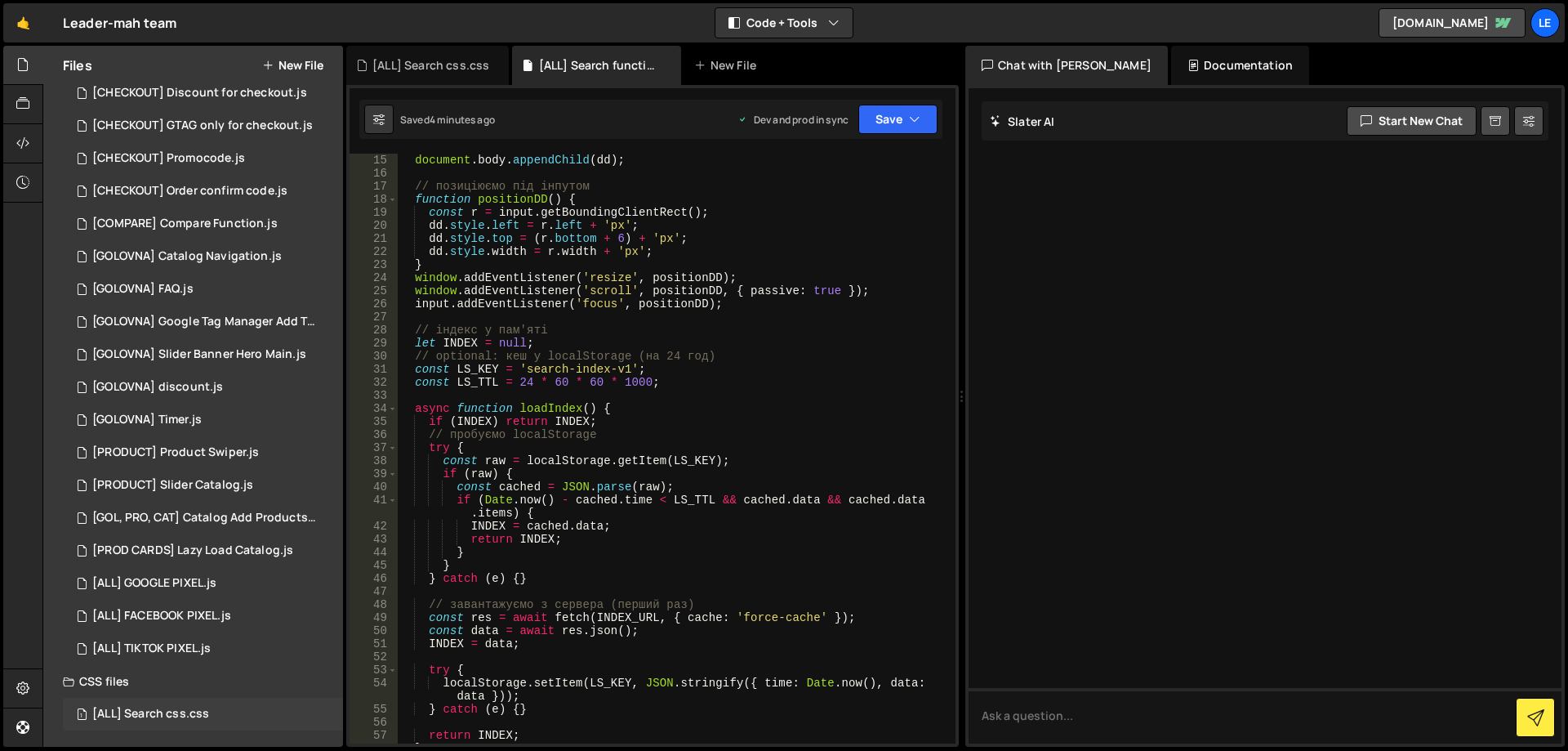
click at [177, 711] on div "[ALL] Search css.css" at bounding box center [150, 713] width 117 height 14
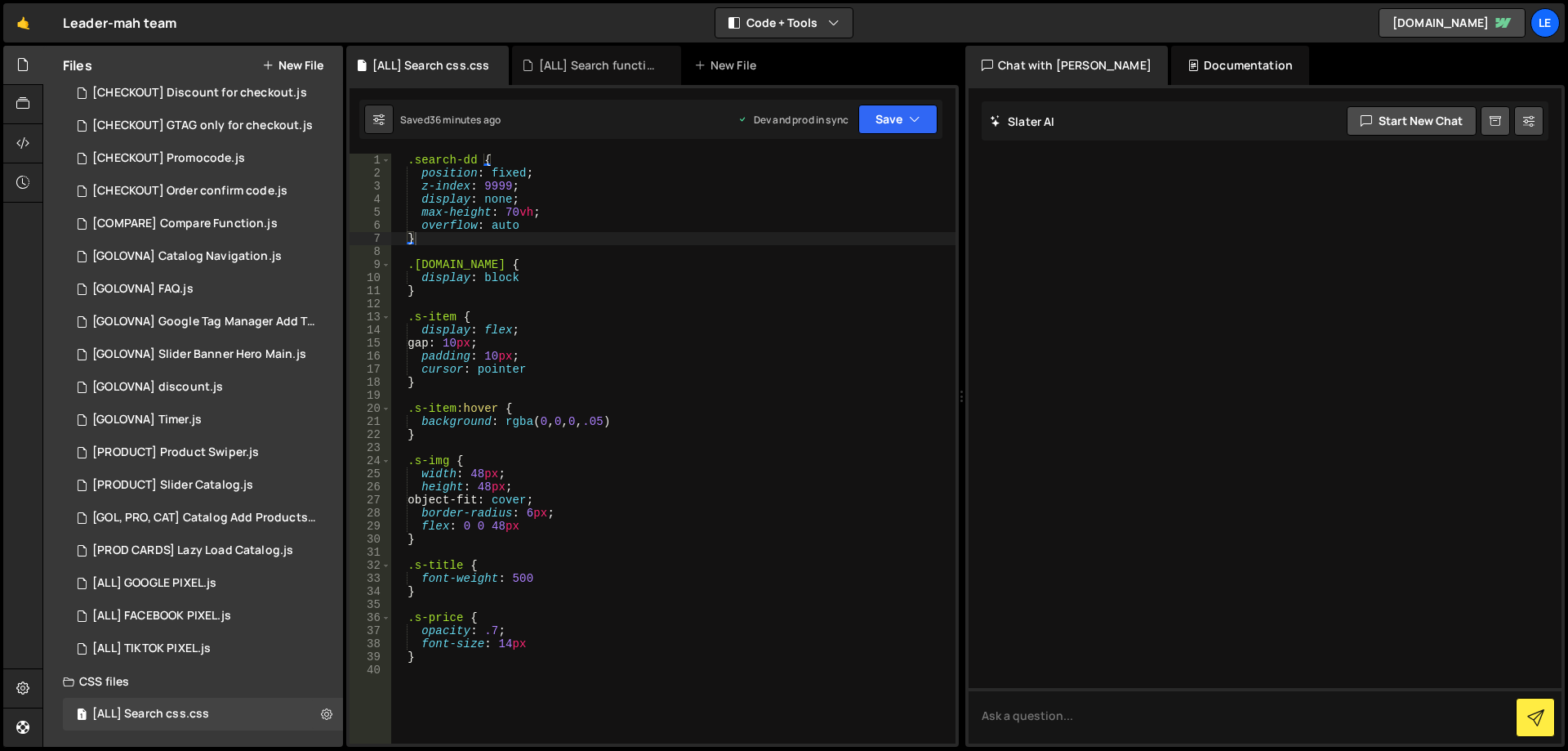
type textarea "display: block"
click at [565, 272] on div ".search-dd { position : fixed ; z-index : 9999 ; display : none ; max-height : …" at bounding box center [673, 462] width 565 height 616
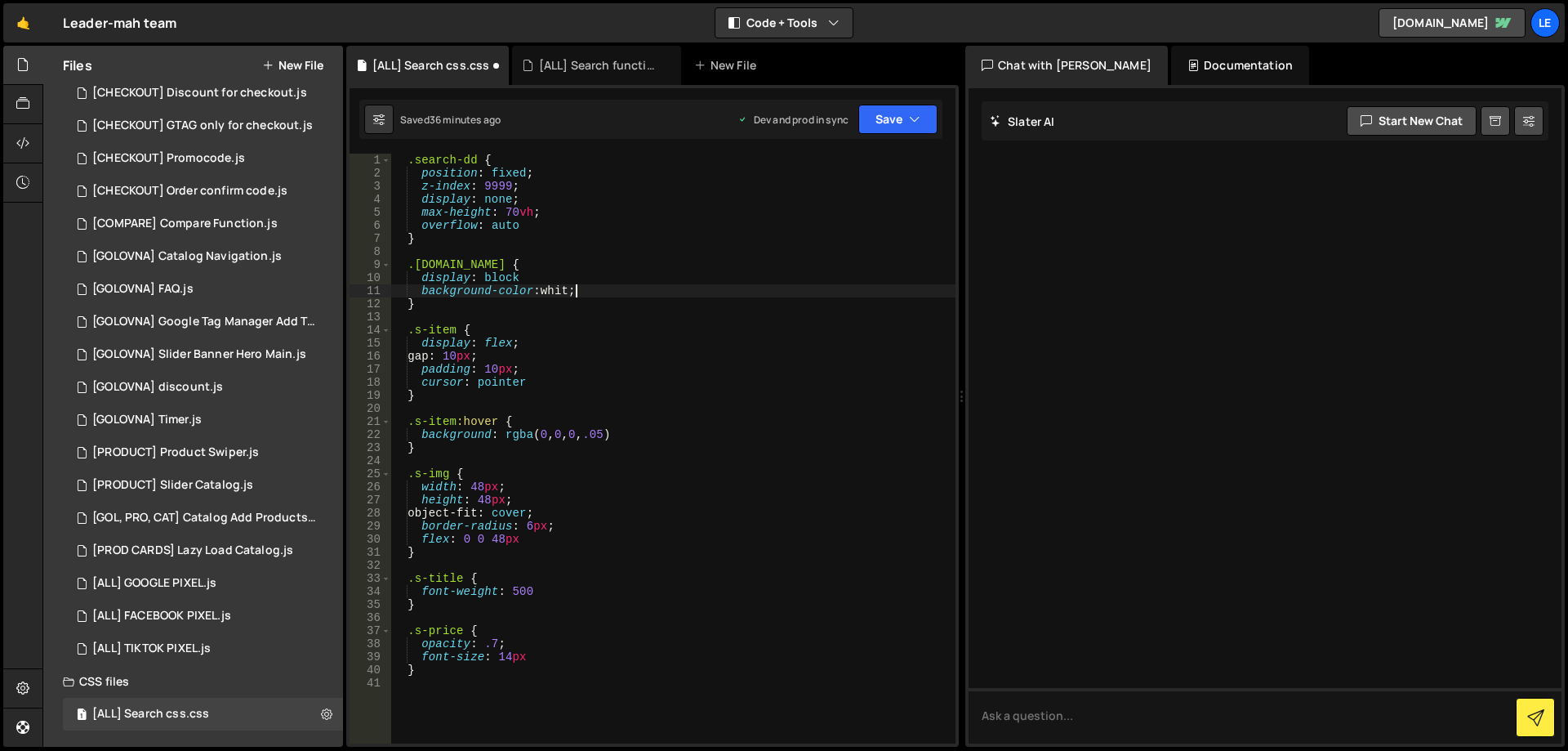
scroll to position [0, 12]
click at [627, 288] on div ".search-dd { position : fixed ; z-index : 9999 ; display : none ; max-height : …" at bounding box center [673, 462] width 565 height 616
type textarea "background-color: white;"
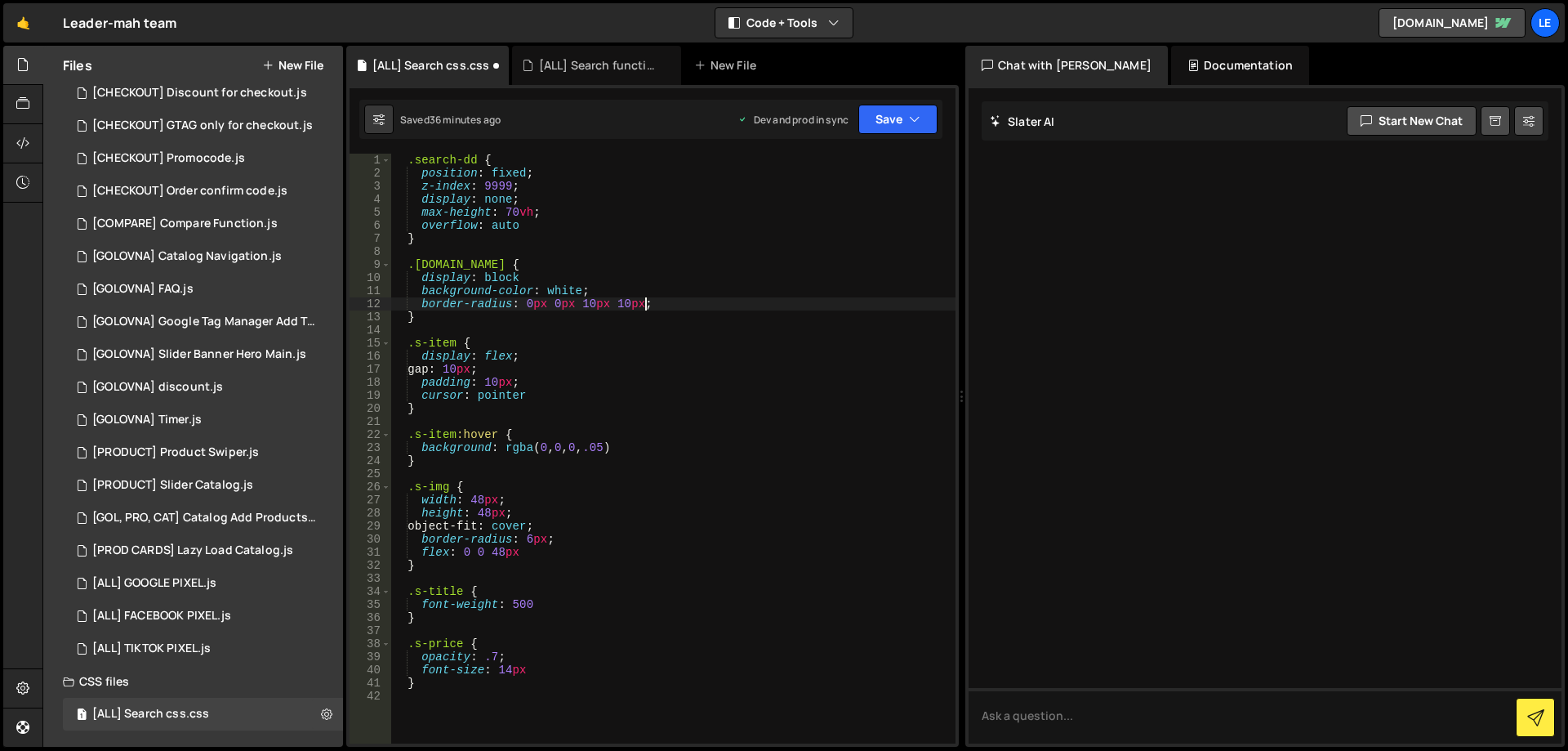
scroll to position [0, 17]
click at [891, 106] on button "Save" at bounding box center [897, 119] width 79 height 29
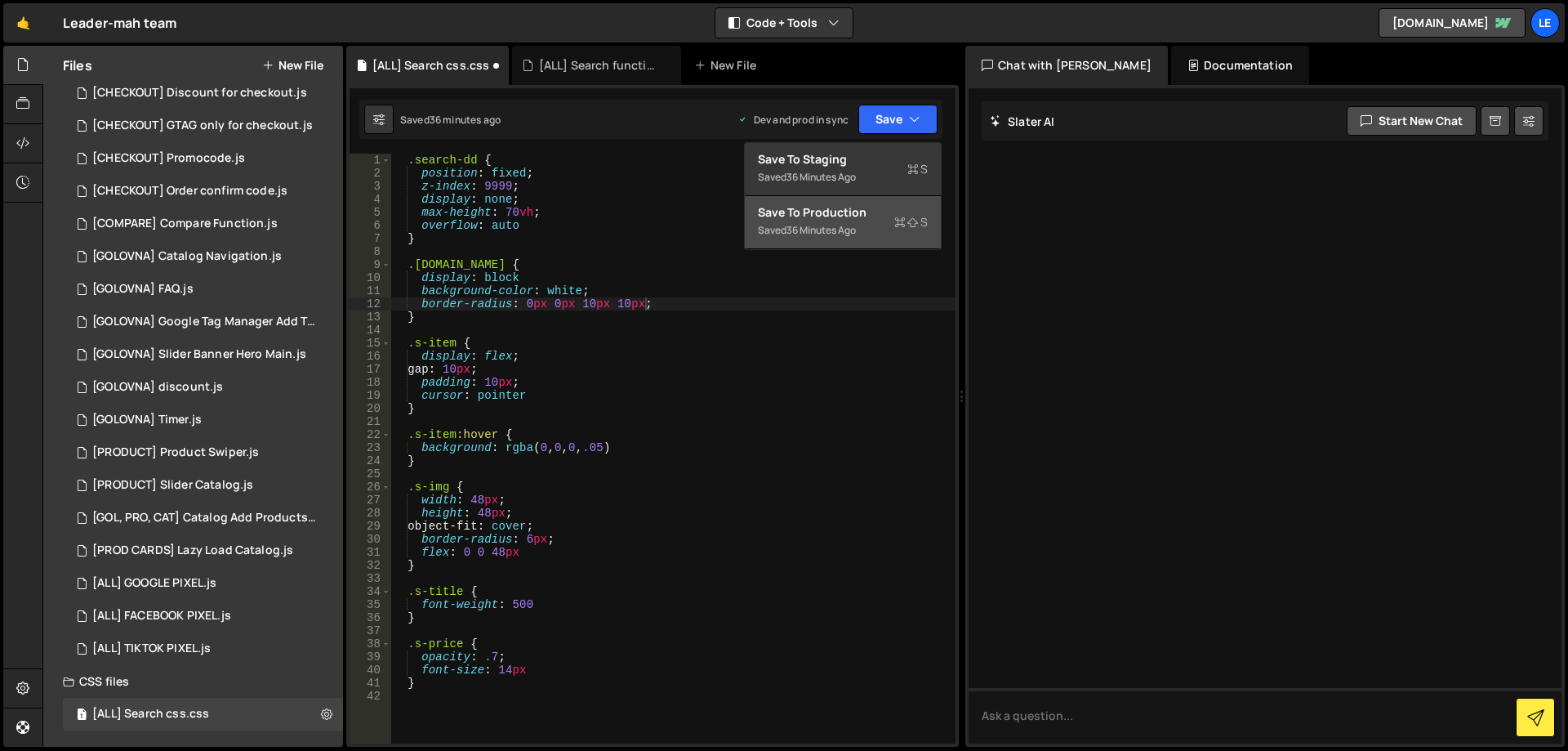
click at [831, 228] on div "36 minutes ago" at bounding box center [821, 230] width 69 height 14
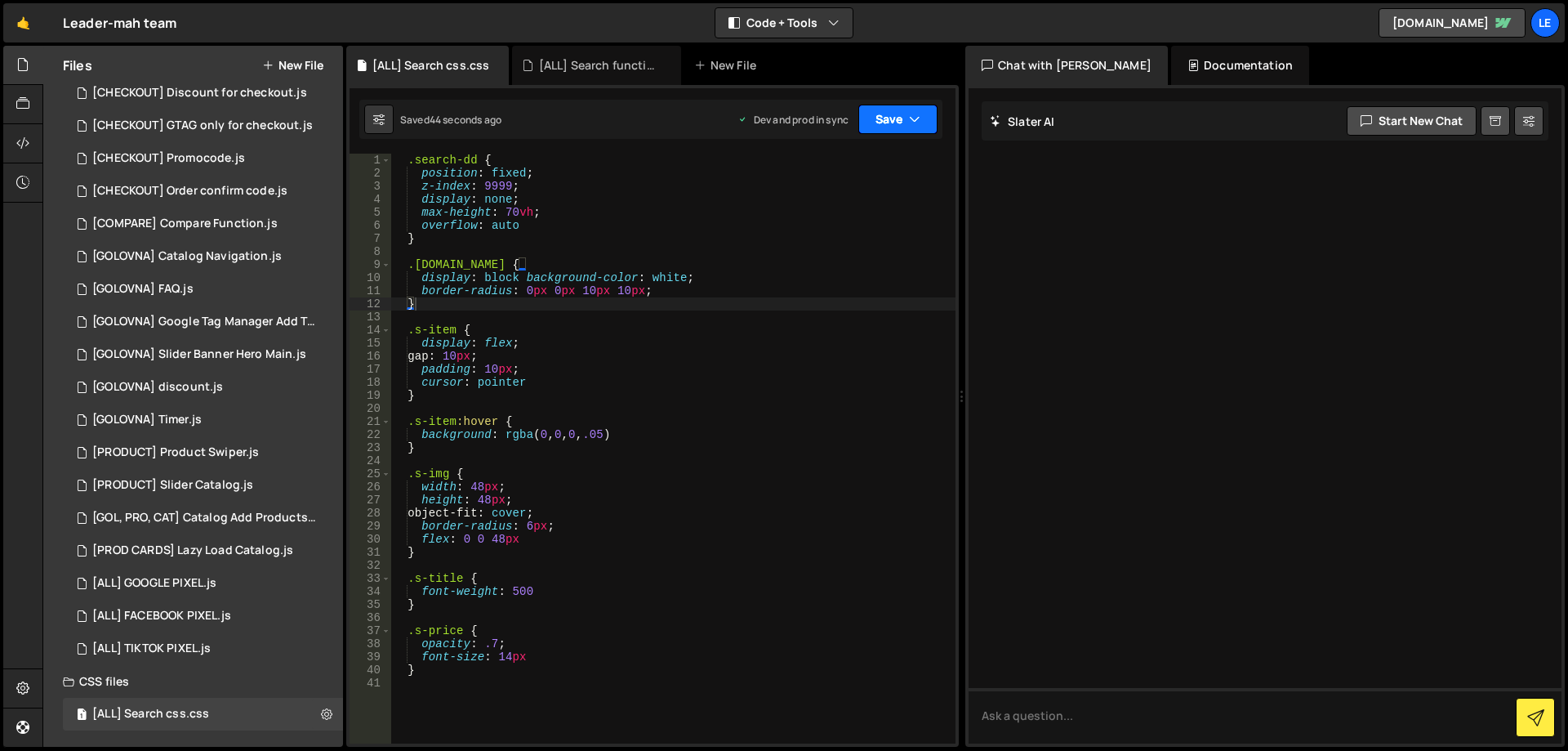
click at [908, 120] on icon "button" at bounding box center [914, 119] width 11 height 16
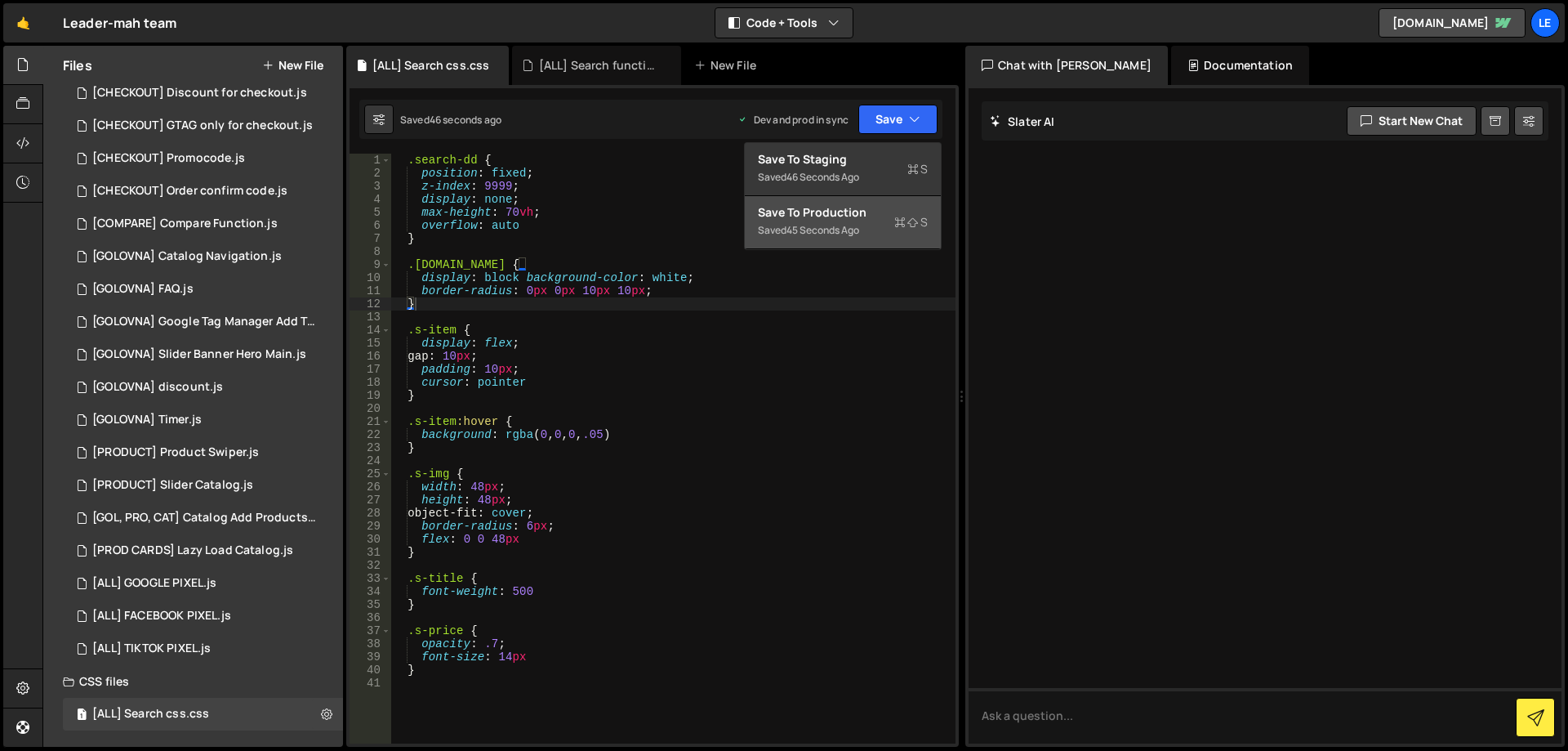
click at [682, 289] on div ".search-dd { position : fixed ; z-index : 9999 ; display : none ; max-height : …" at bounding box center [673, 462] width 565 height 616
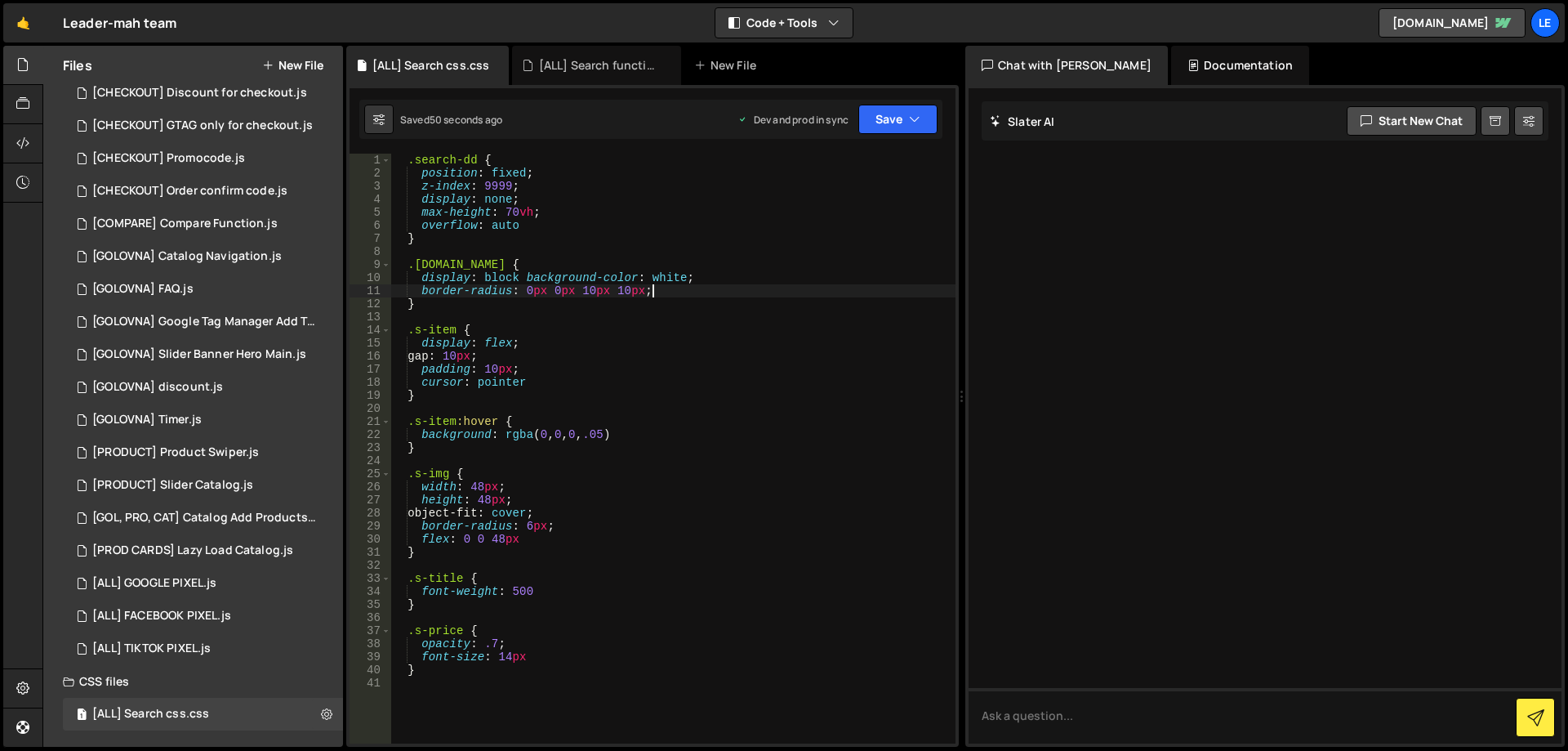
click at [526, 276] on div ".search-dd { position : fixed ; z-index : 9999 ; display : none ; max-height : …" at bounding box center [673, 462] width 565 height 616
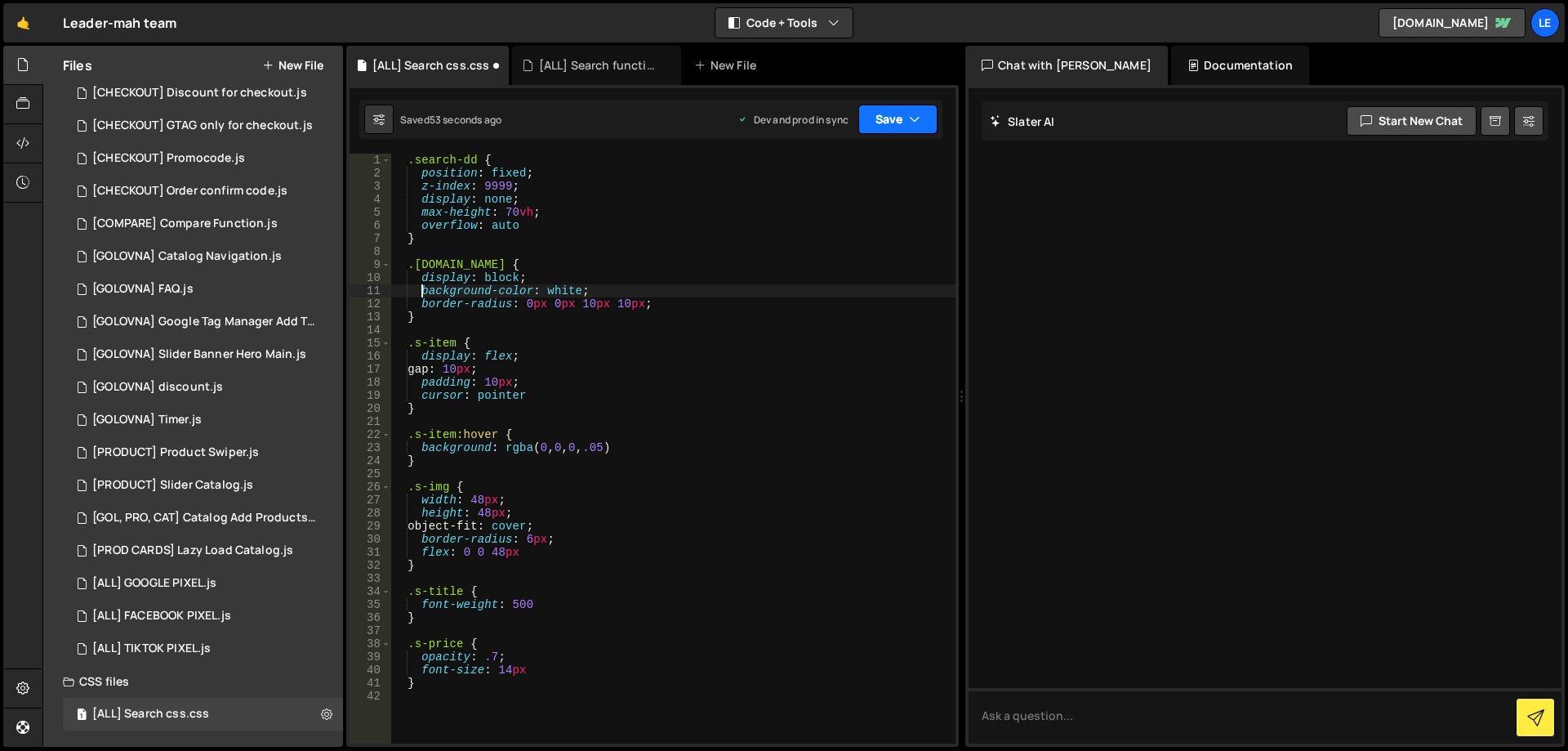
type textarea "background-color: white;"
click at [891, 113] on button "Save" at bounding box center [897, 119] width 79 height 29
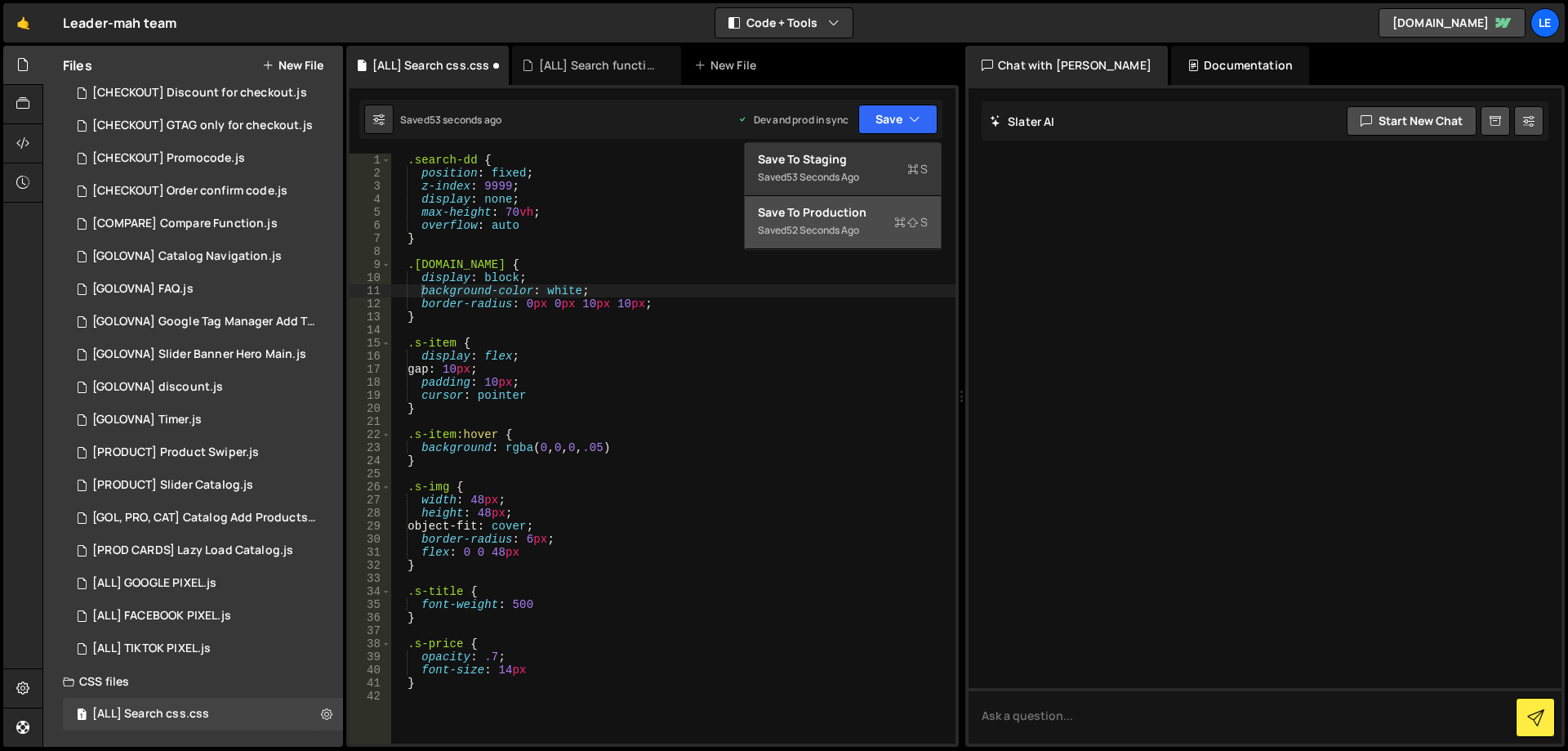
click at [852, 206] on div "Save to Production S" at bounding box center [842, 212] width 170 height 16
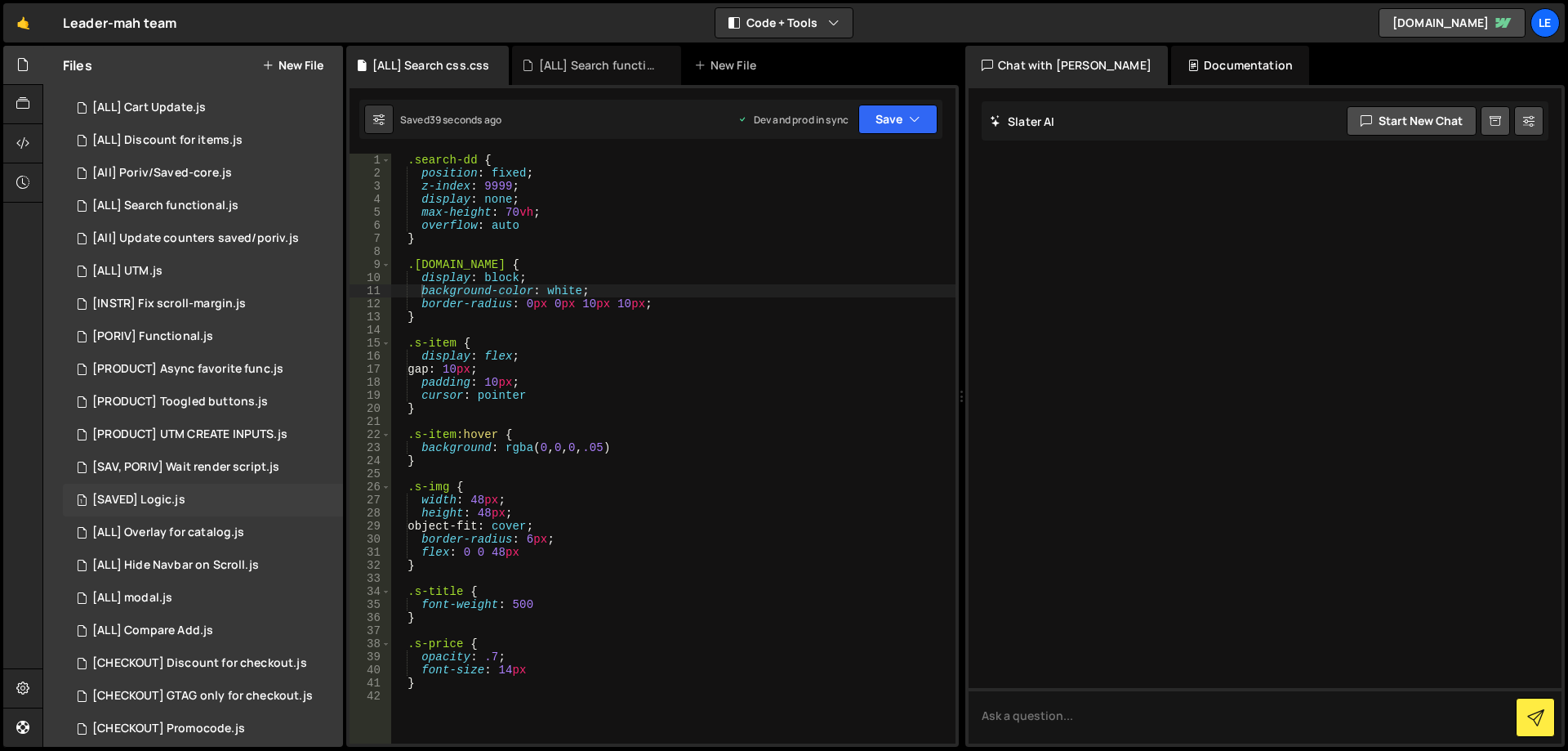
scroll to position [0, 0]
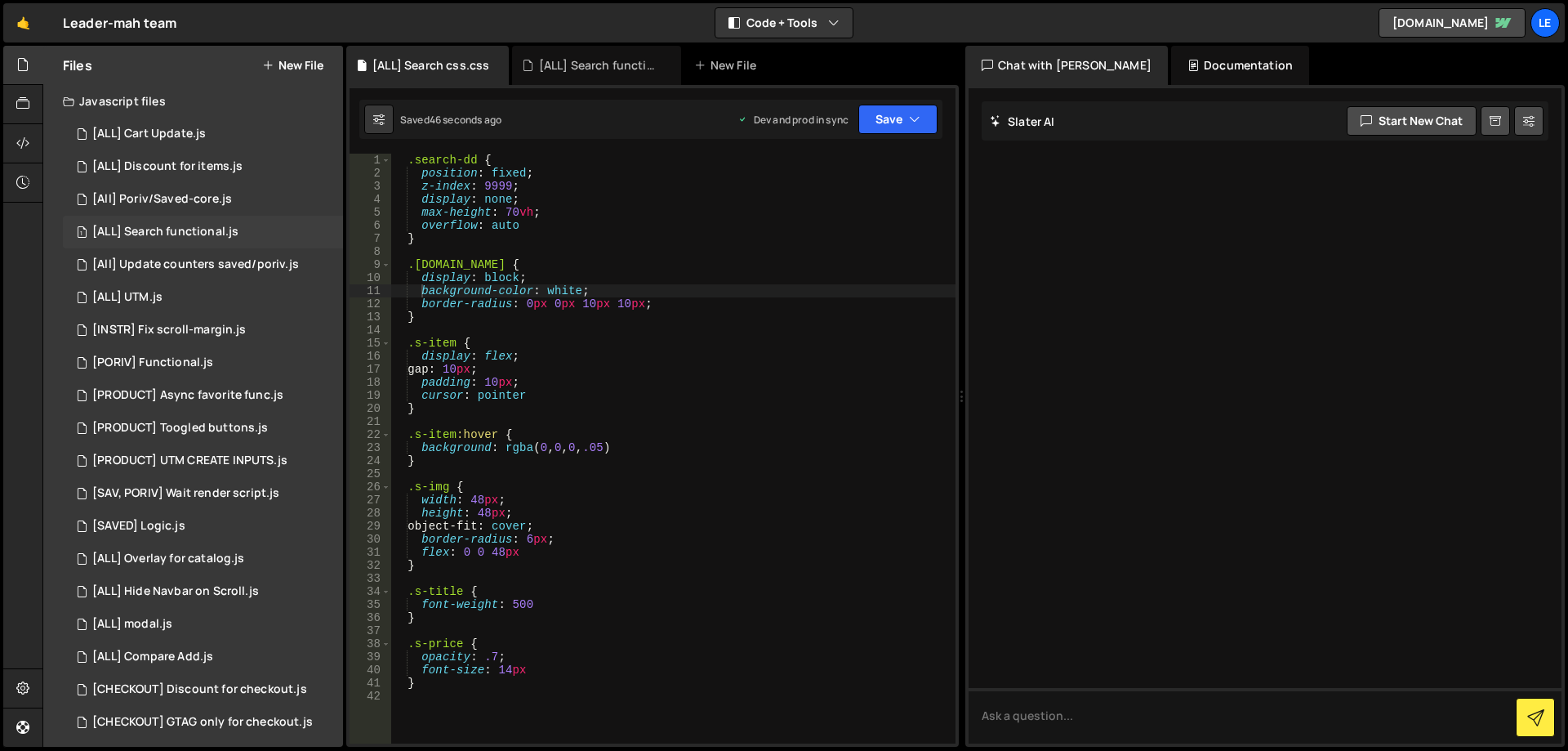
click at [227, 231] on div "[ALL] Search functional.js" at bounding box center [165, 231] width 146 height 14
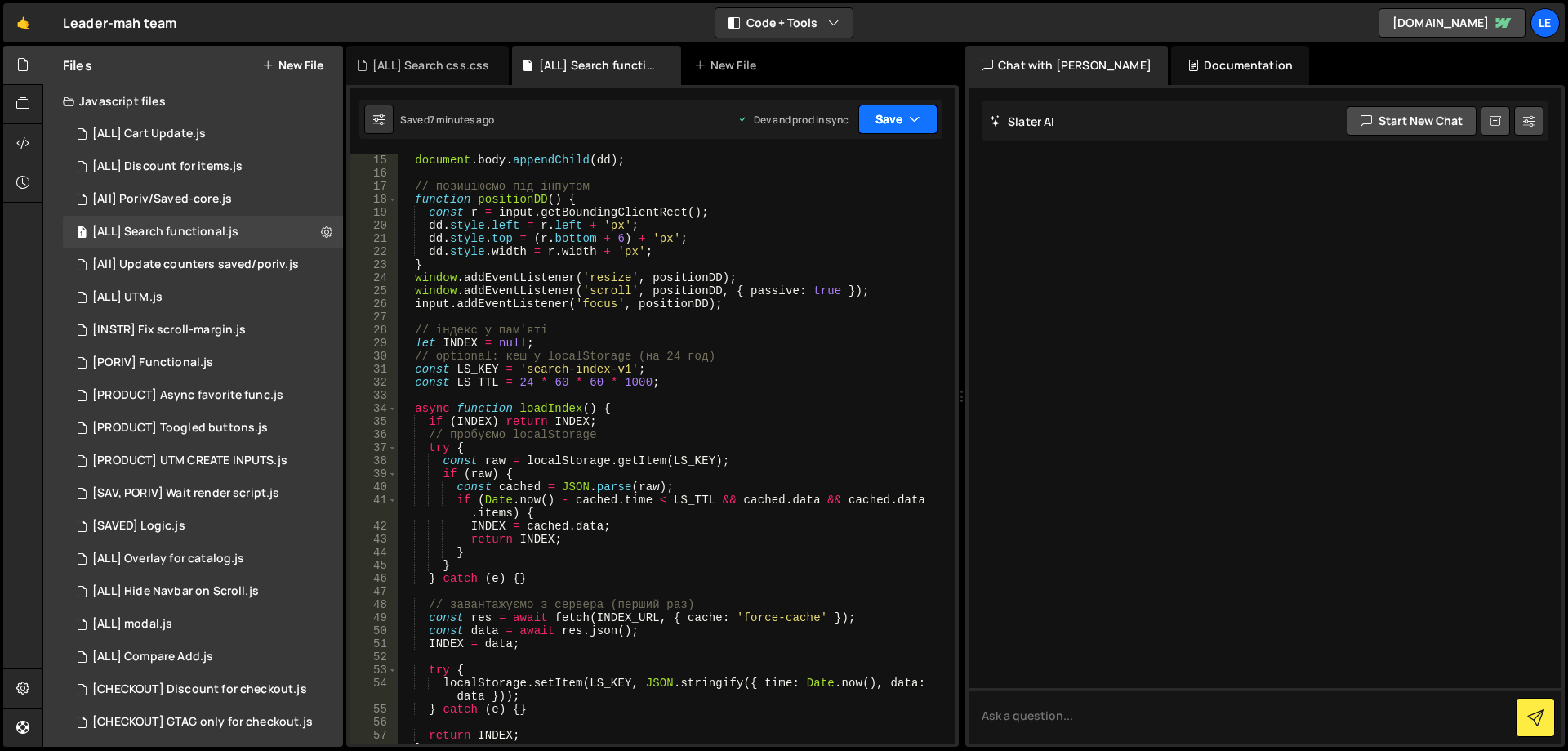
click at [908, 112] on button "Save" at bounding box center [897, 119] width 79 height 29
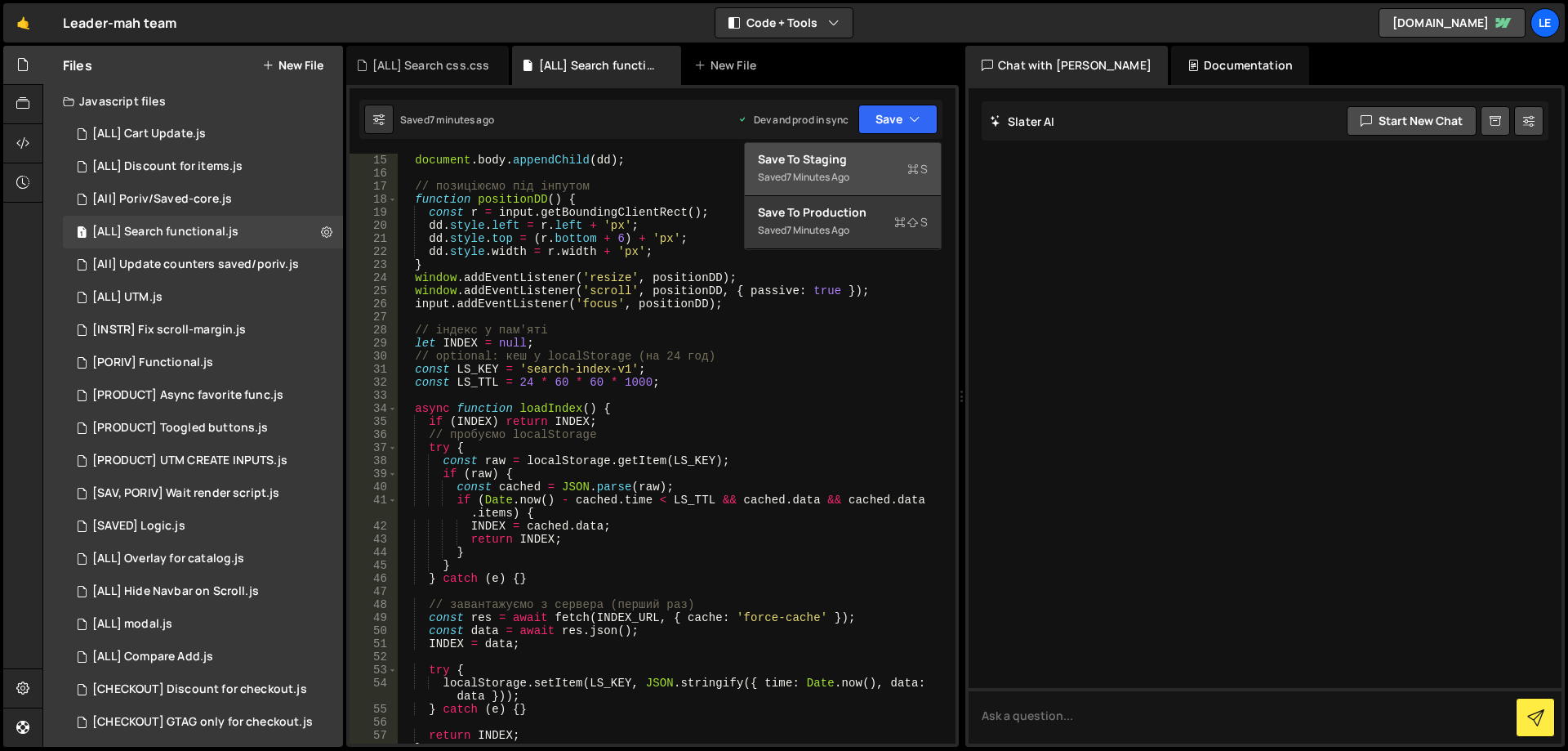
click at [860, 160] on div "Save to Staging S" at bounding box center [842, 159] width 170 height 16
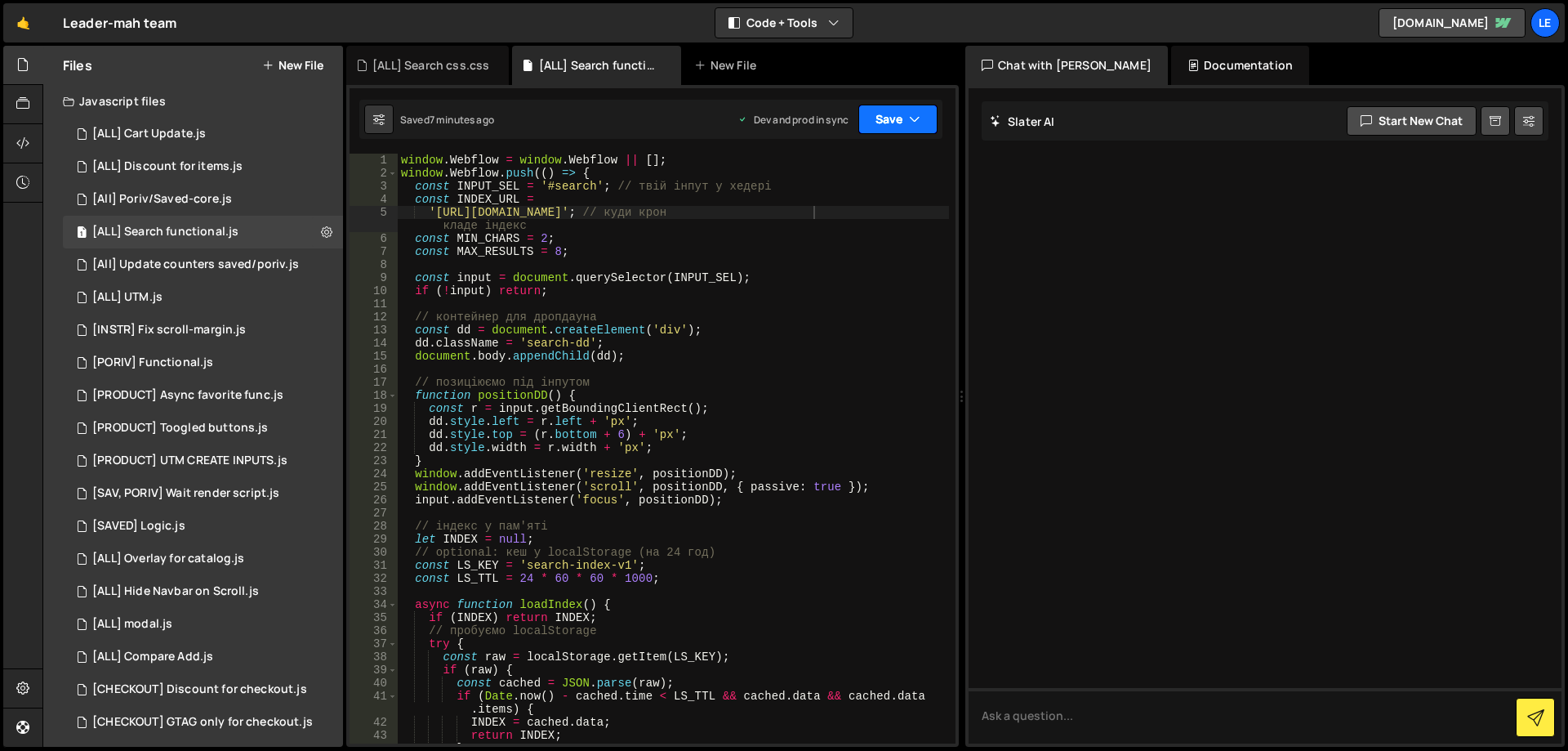
click at [889, 125] on button "Save" at bounding box center [897, 119] width 79 height 29
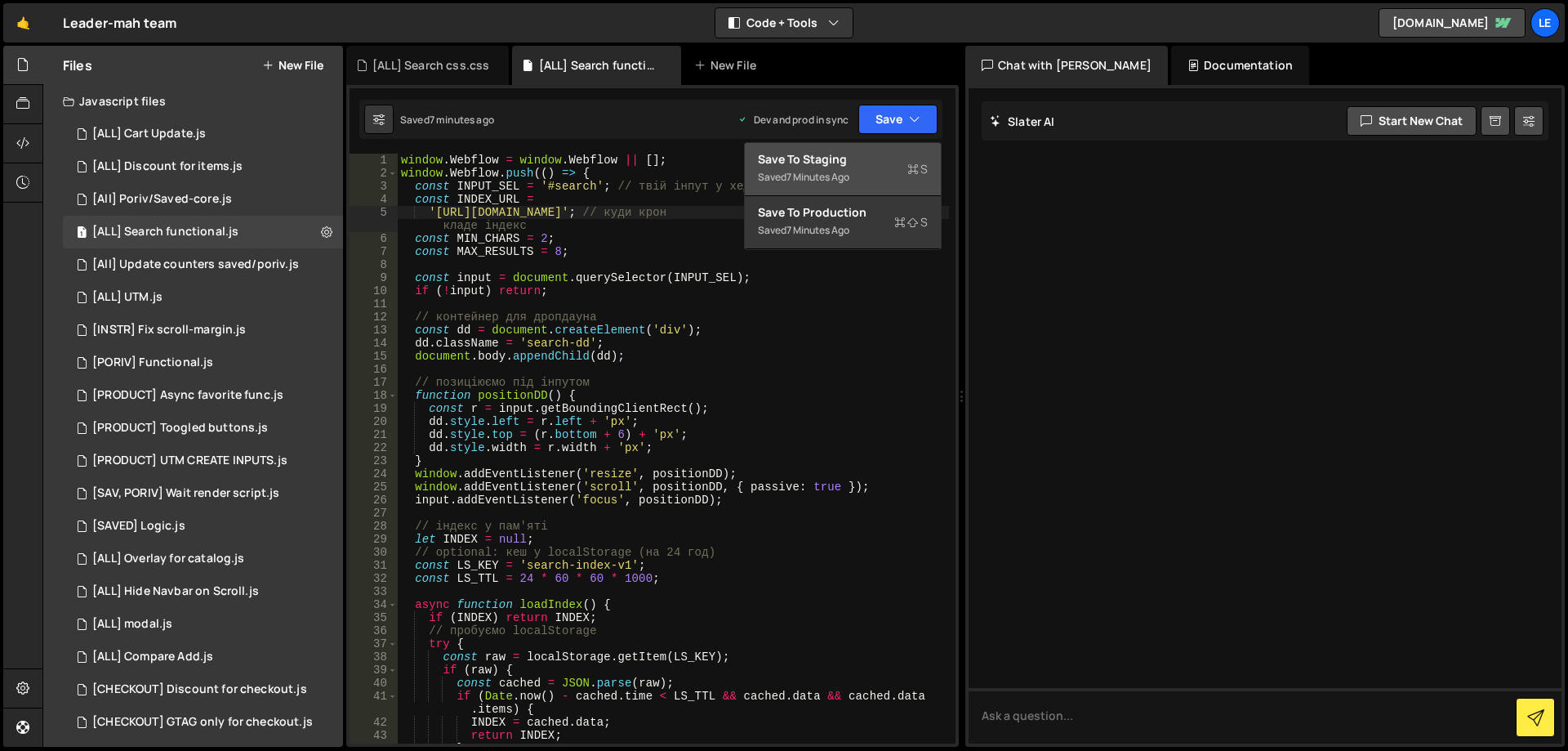
click at [854, 160] on div "Save to Staging S" at bounding box center [842, 159] width 170 height 16
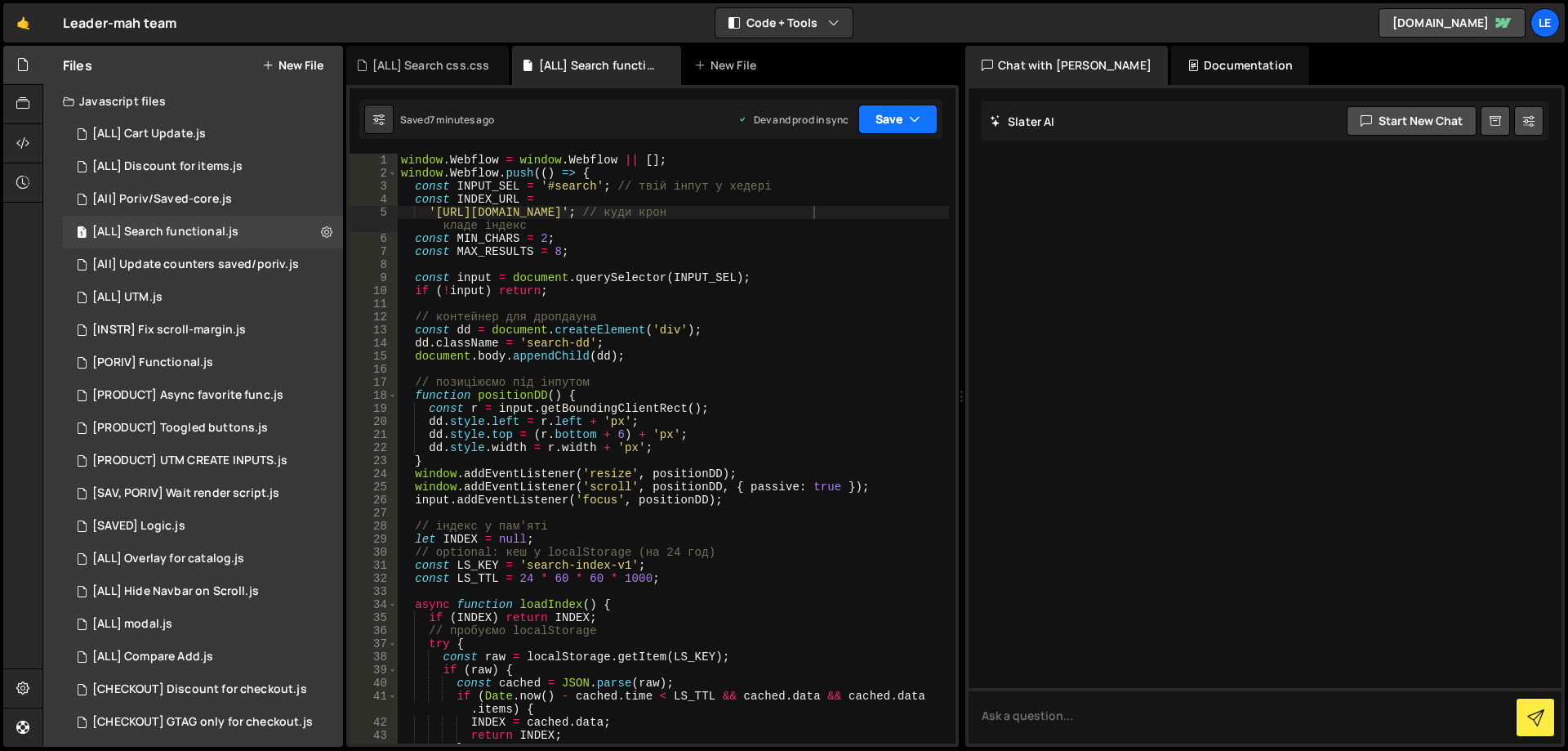
click at [867, 126] on button "Save" at bounding box center [897, 119] width 79 height 29
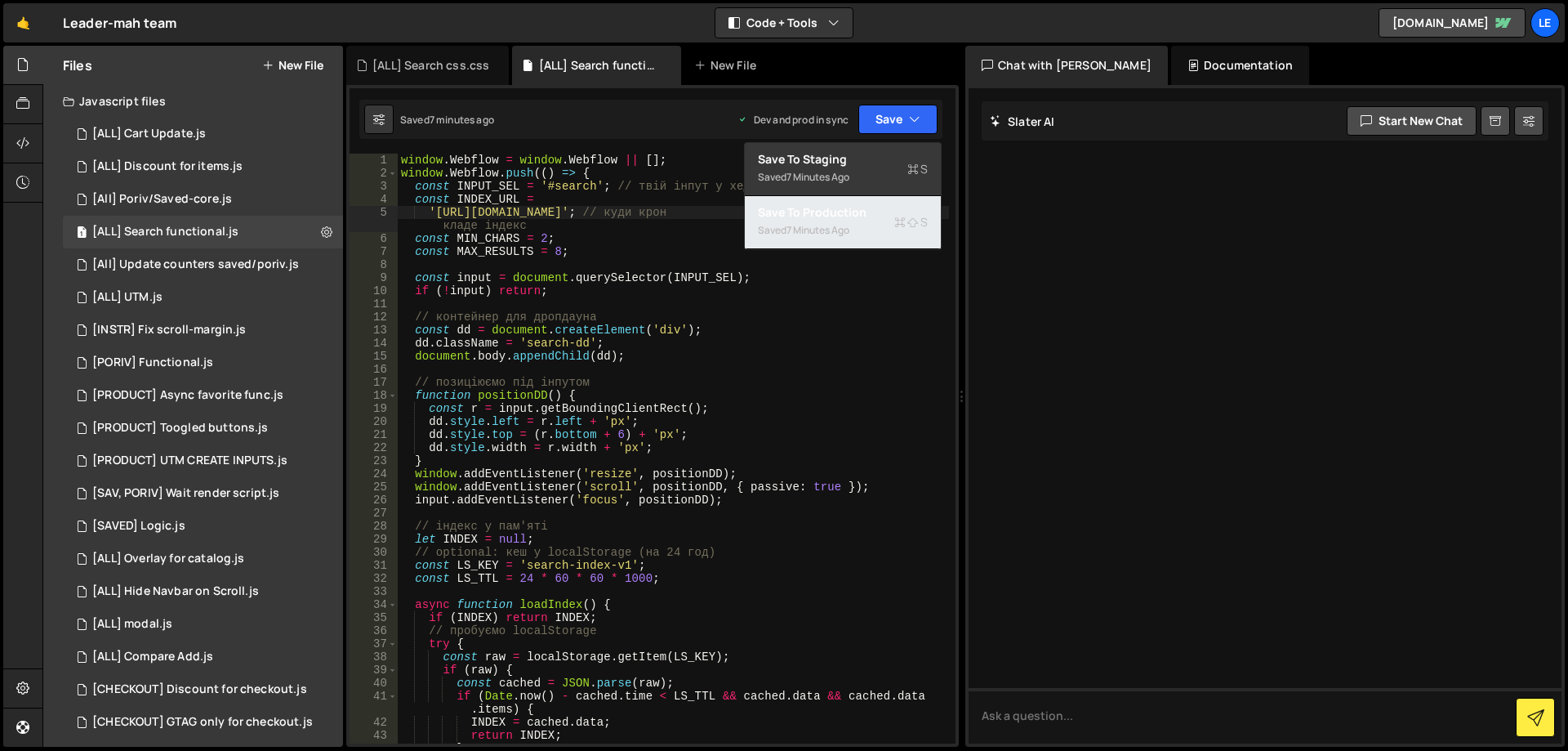
click at [833, 212] on div "Save to Production S" at bounding box center [842, 212] width 170 height 16
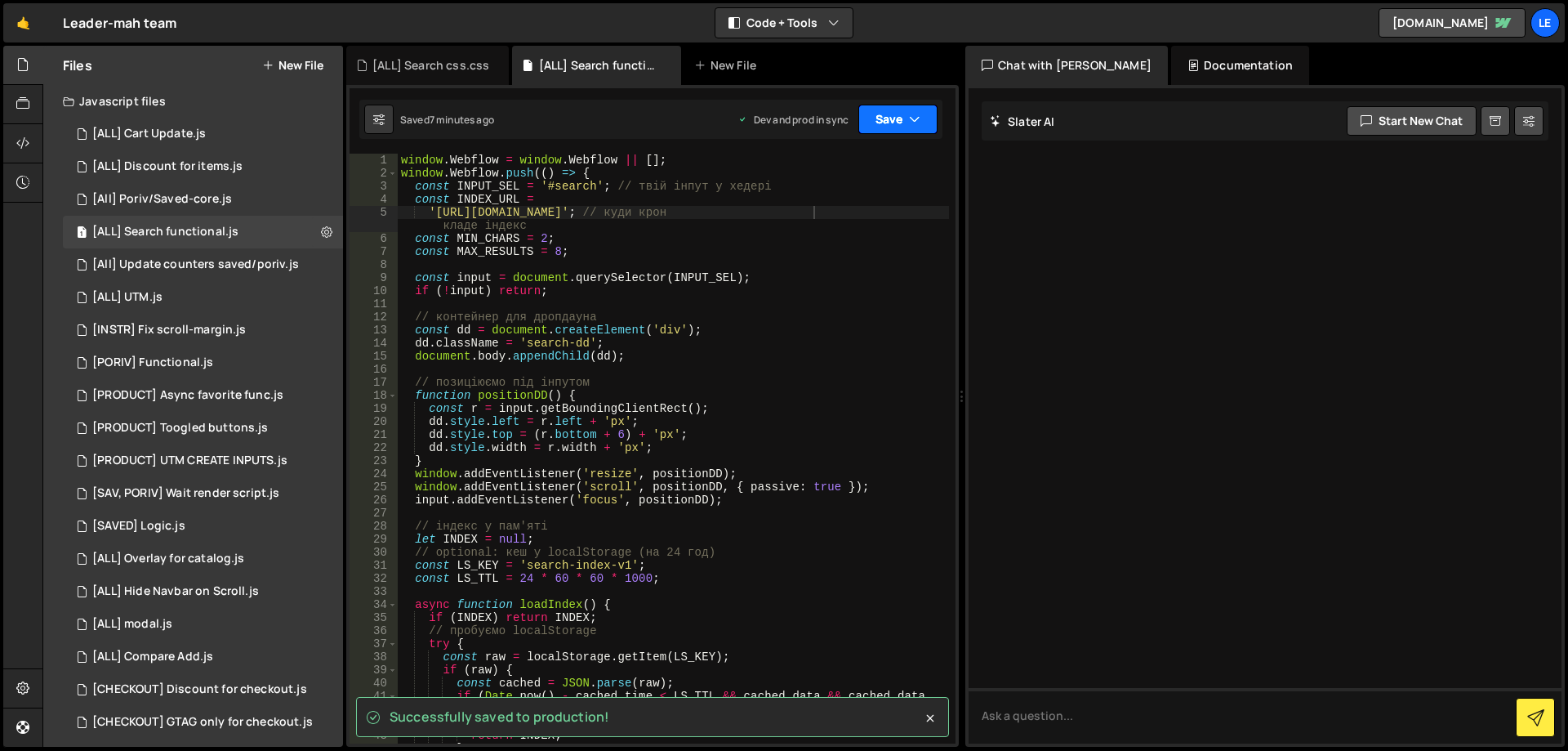
click at [879, 123] on button "Save" at bounding box center [897, 119] width 79 height 29
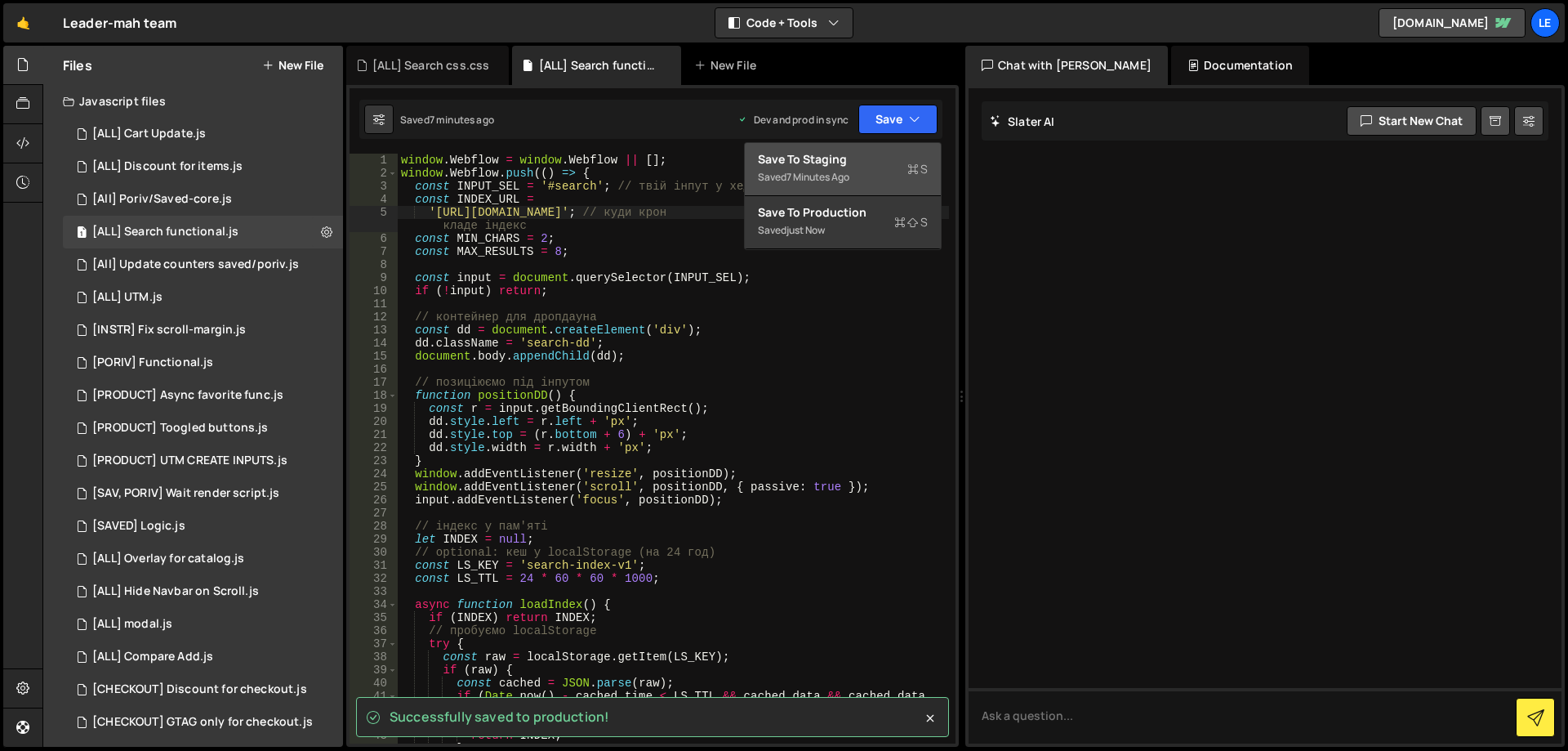
click at [848, 160] on div "Save to Staging S" at bounding box center [842, 159] width 170 height 16
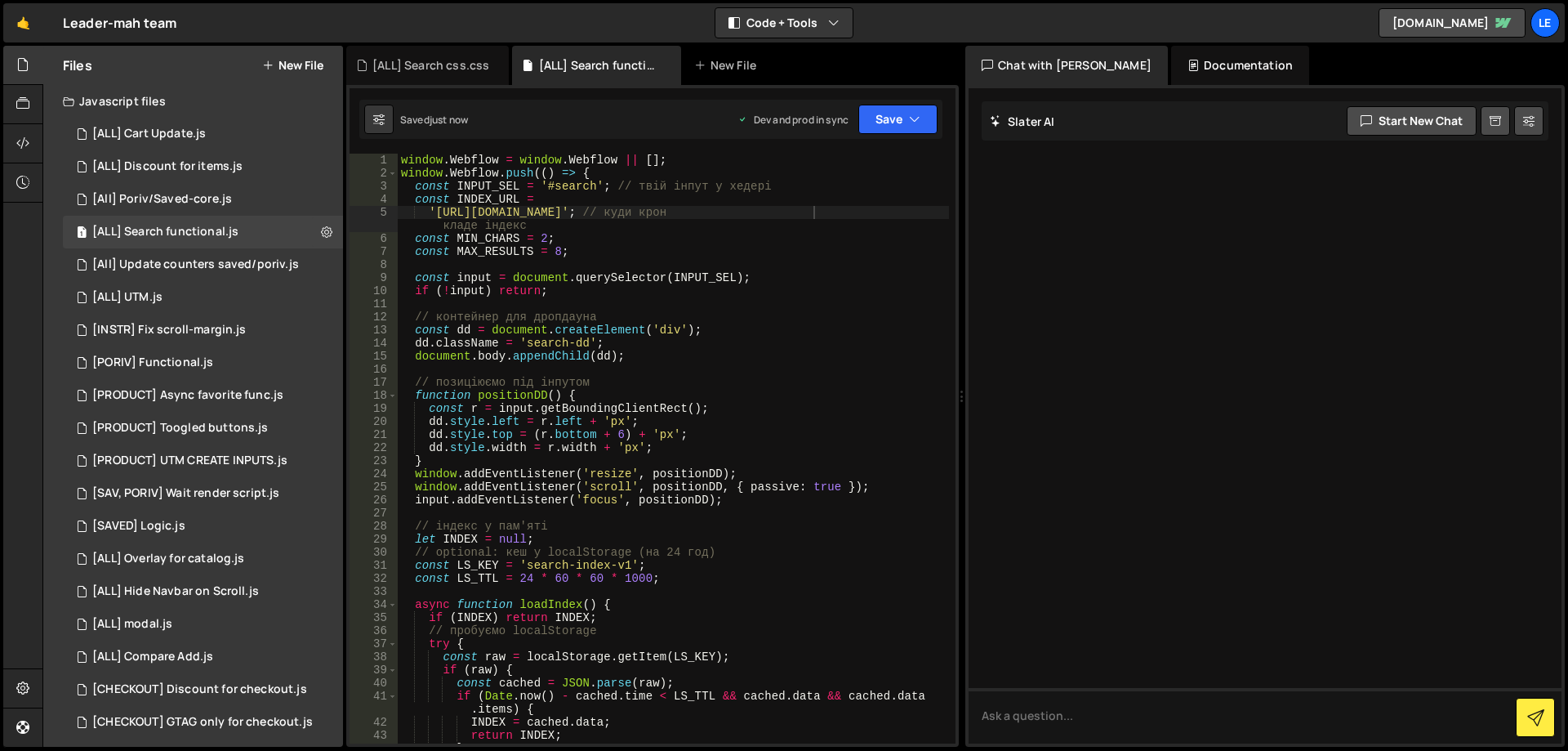
click at [757, 210] on div "window . Webflow = window . Webflow || [ ] ; window . Webflow . push (( ) => { …" at bounding box center [673, 462] width 551 height 616
type textarea "});"
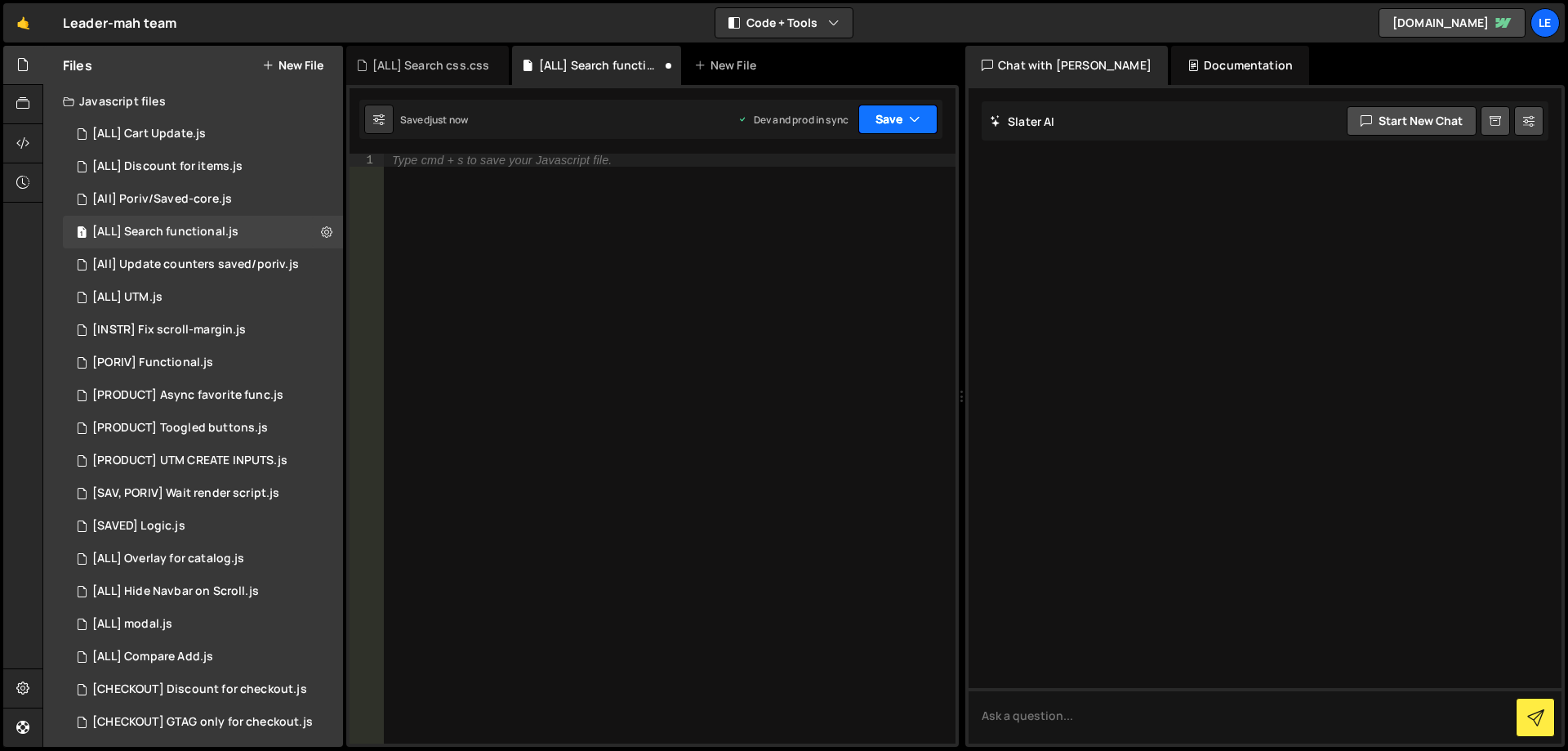
click at [867, 113] on button "Save" at bounding box center [897, 119] width 79 height 29
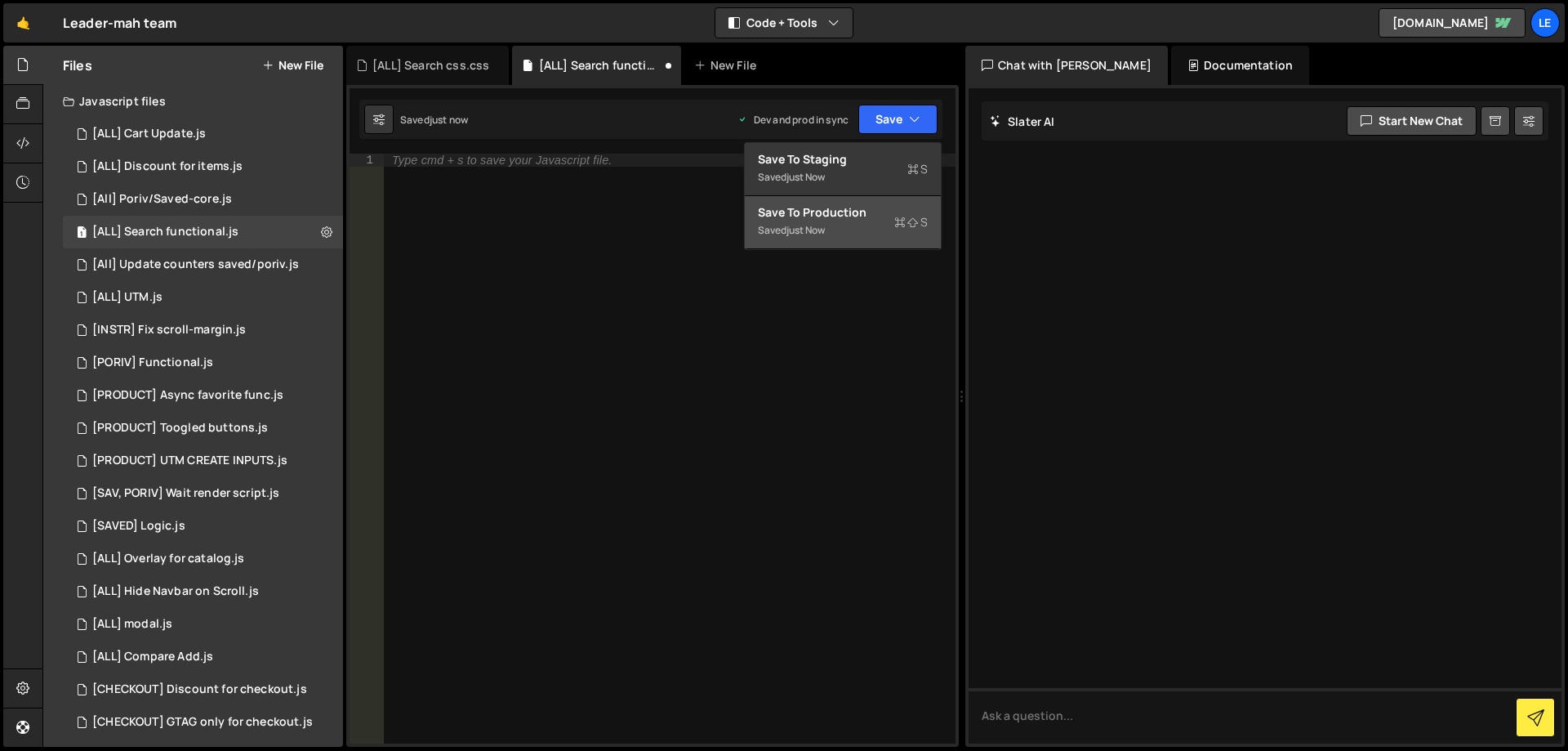
click at [806, 212] on div "Save to Production S" at bounding box center [842, 212] width 170 height 16
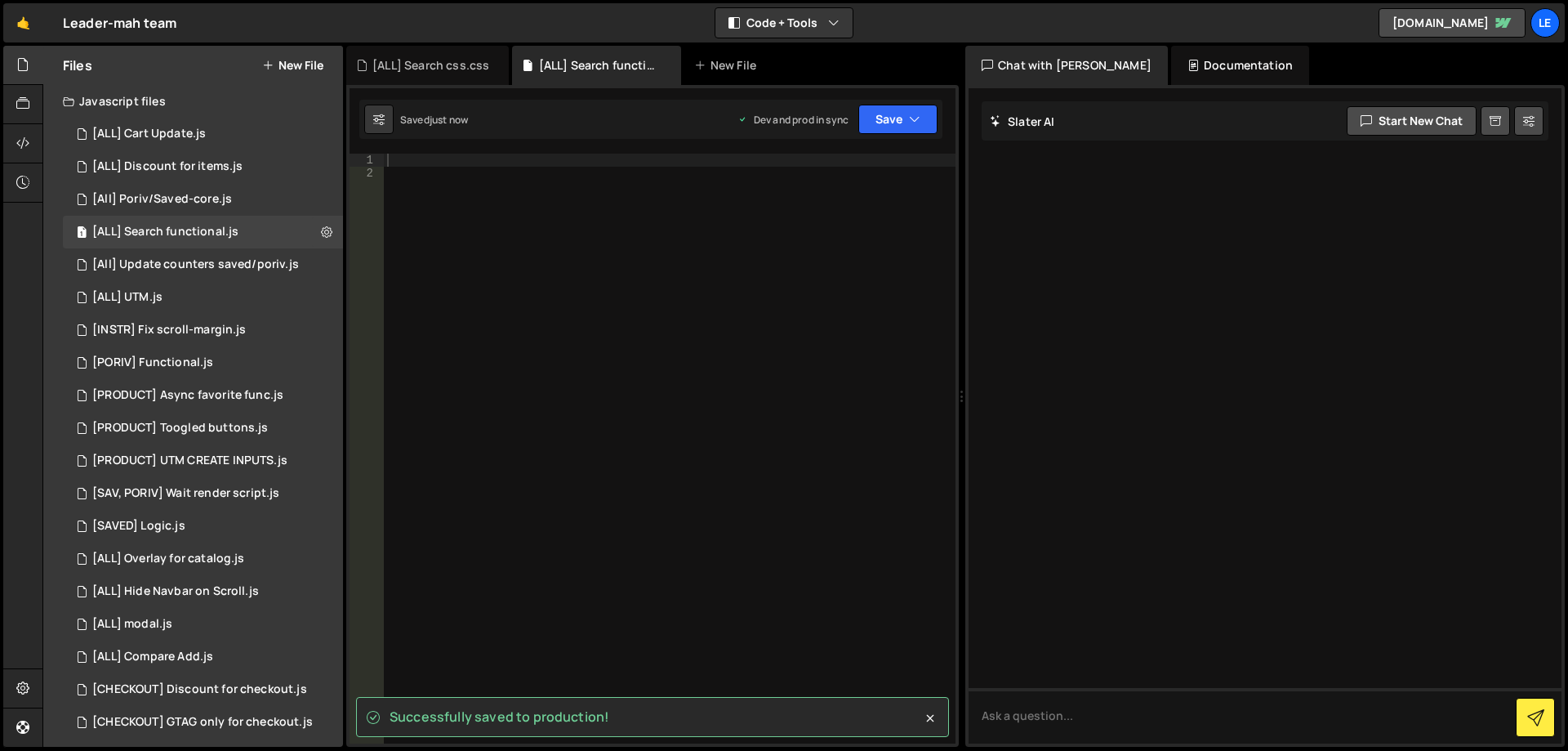
click at [778, 172] on div at bounding box center [670, 462] width 572 height 616
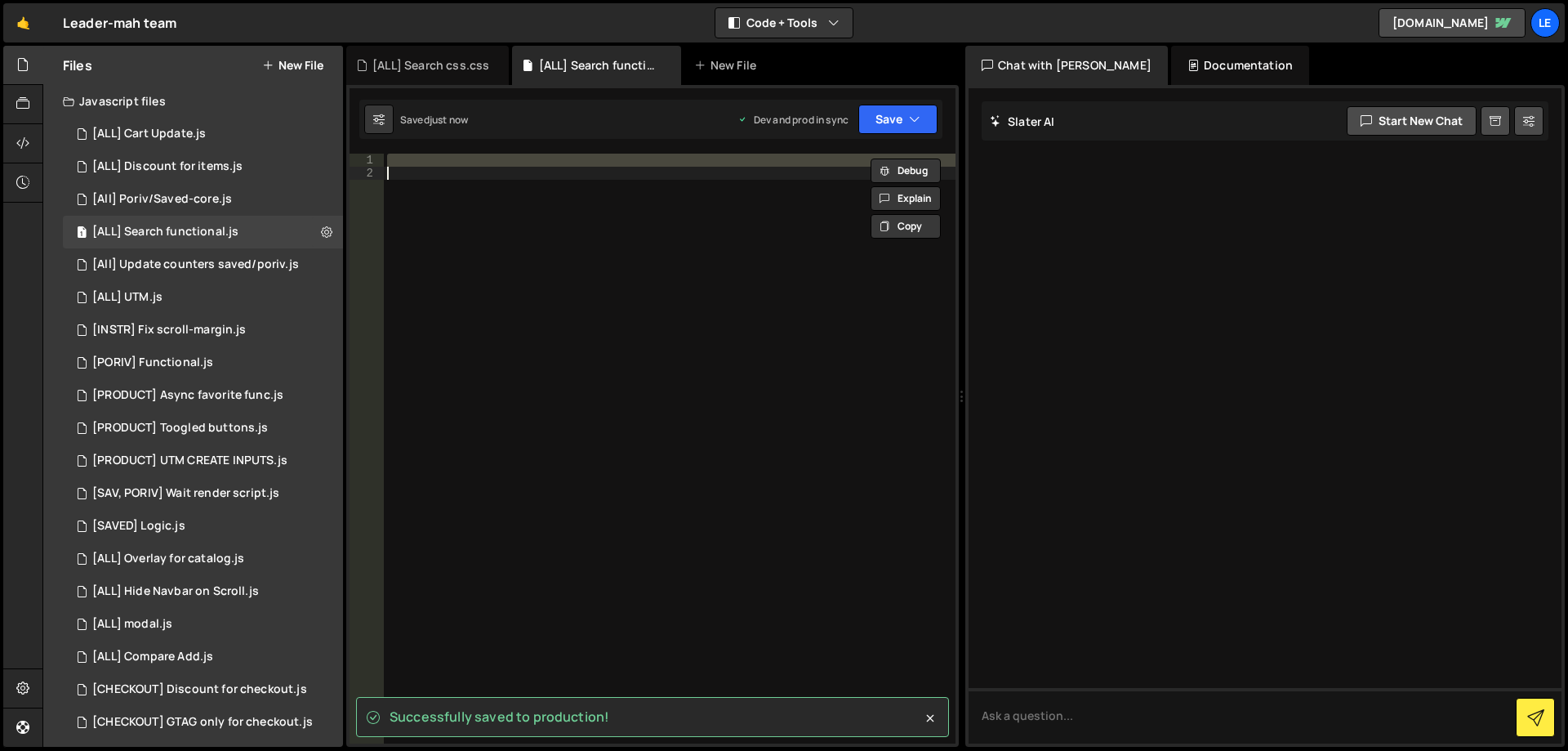
paste textarea
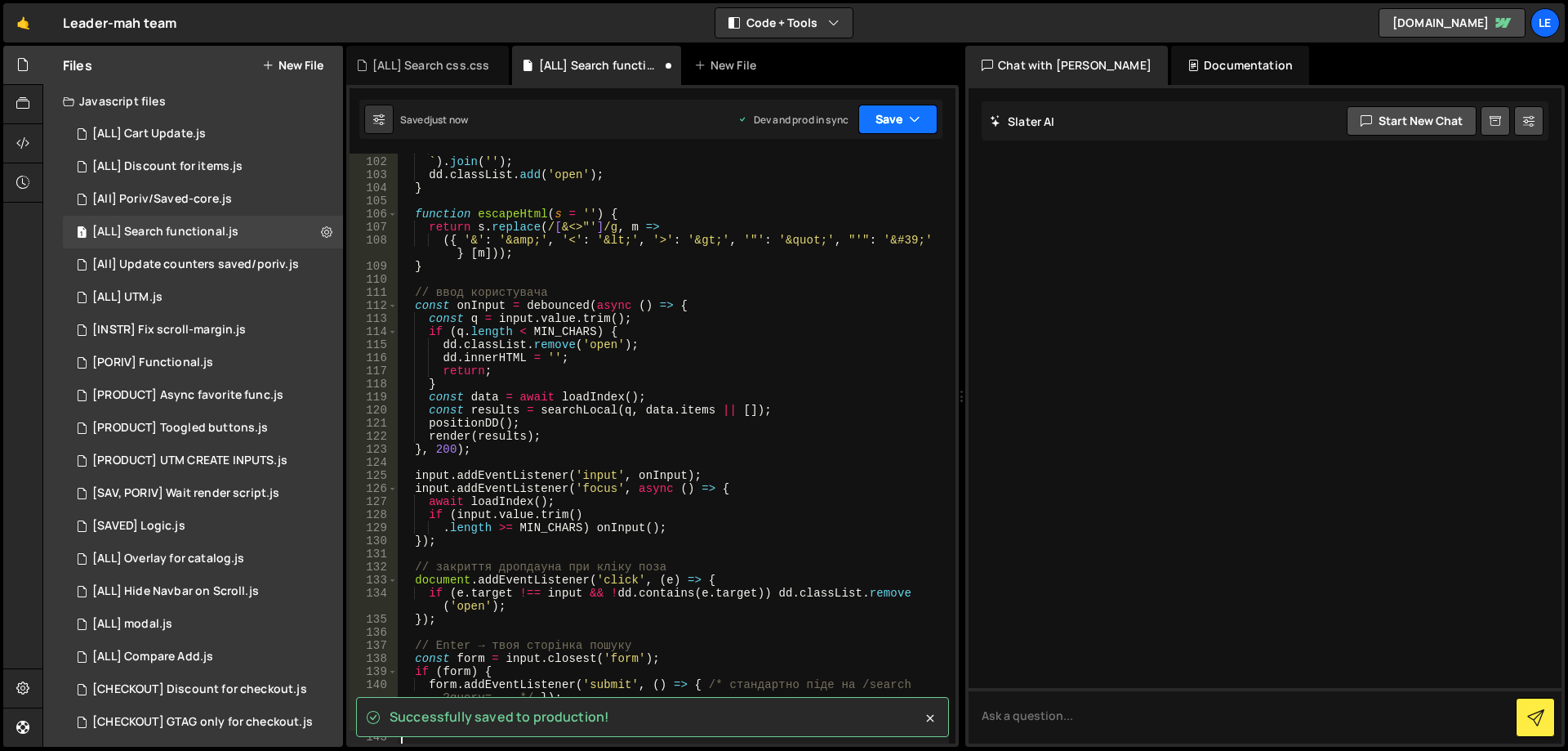
click at [882, 119] on button "Save" at bounding box center [897, 119] width 79 height 29
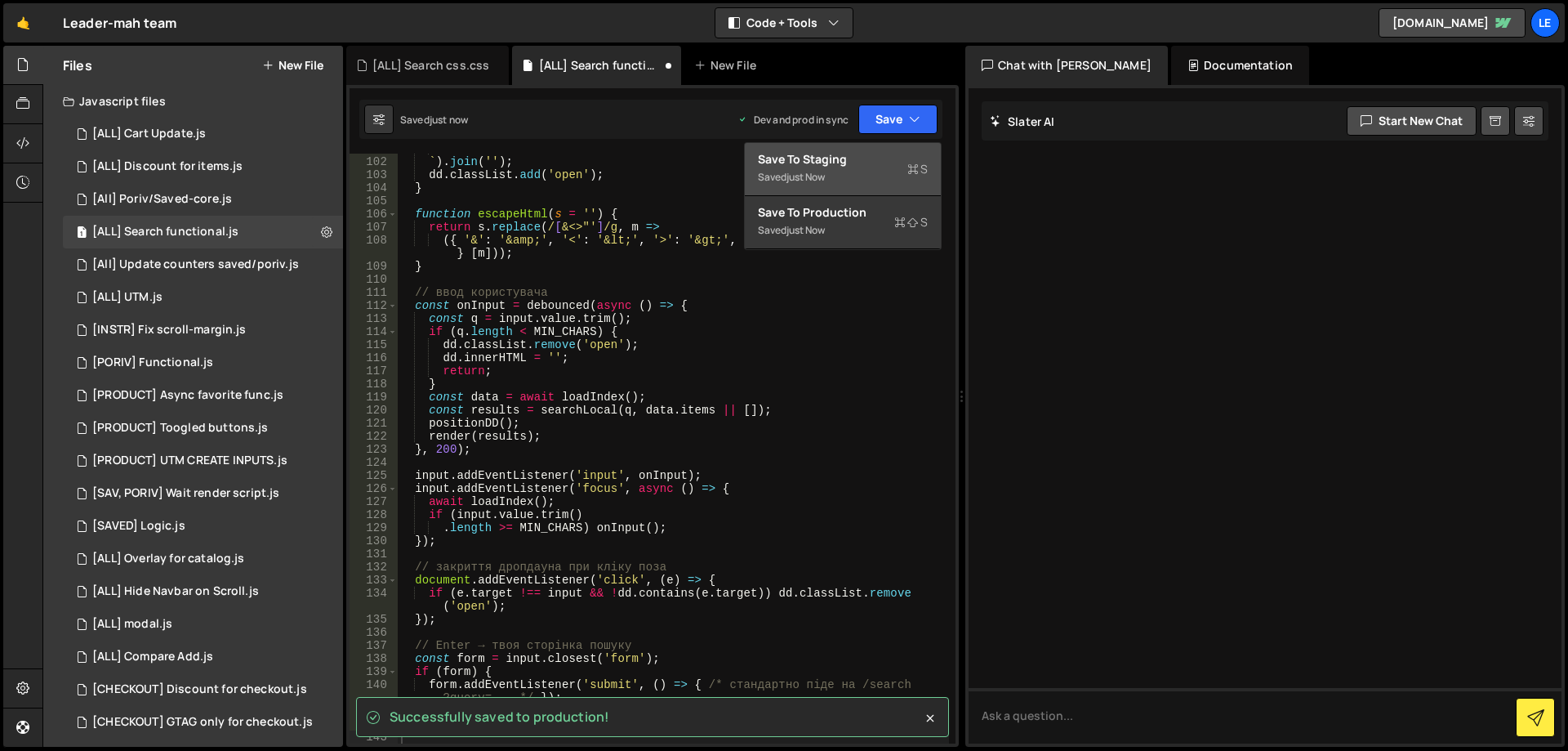
click at [821, 160] on div "Save to Staging S" at bounding box center [842, 159] width 170 height 16
